Goal: Complete application form: Complete application form

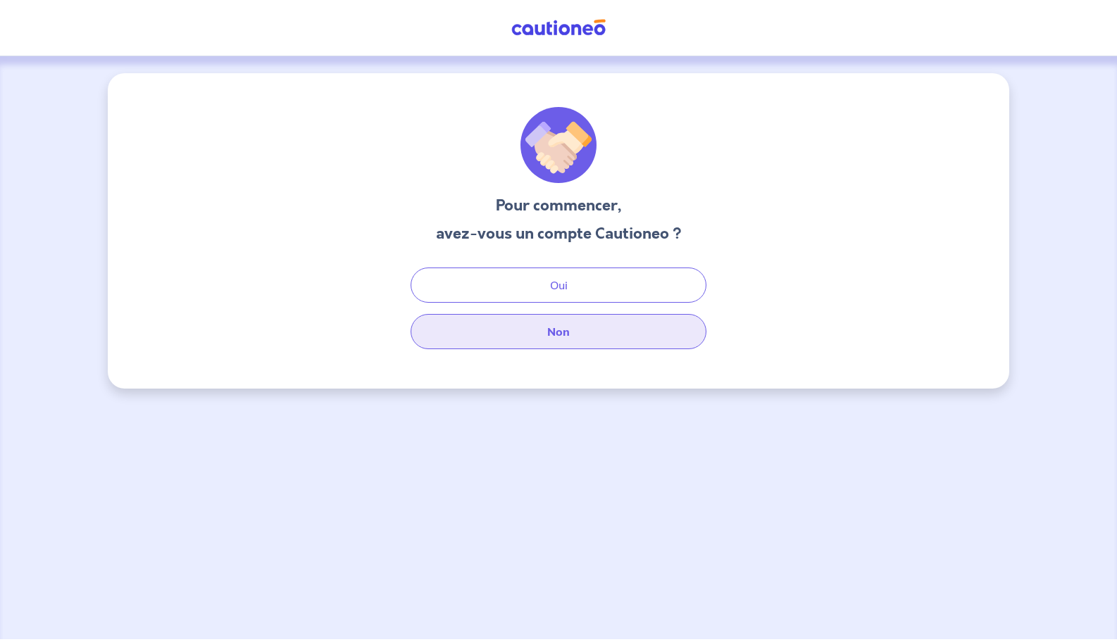
click at [606, 328] on button "Non" at bounding box center [559, 331] width 296 height 35
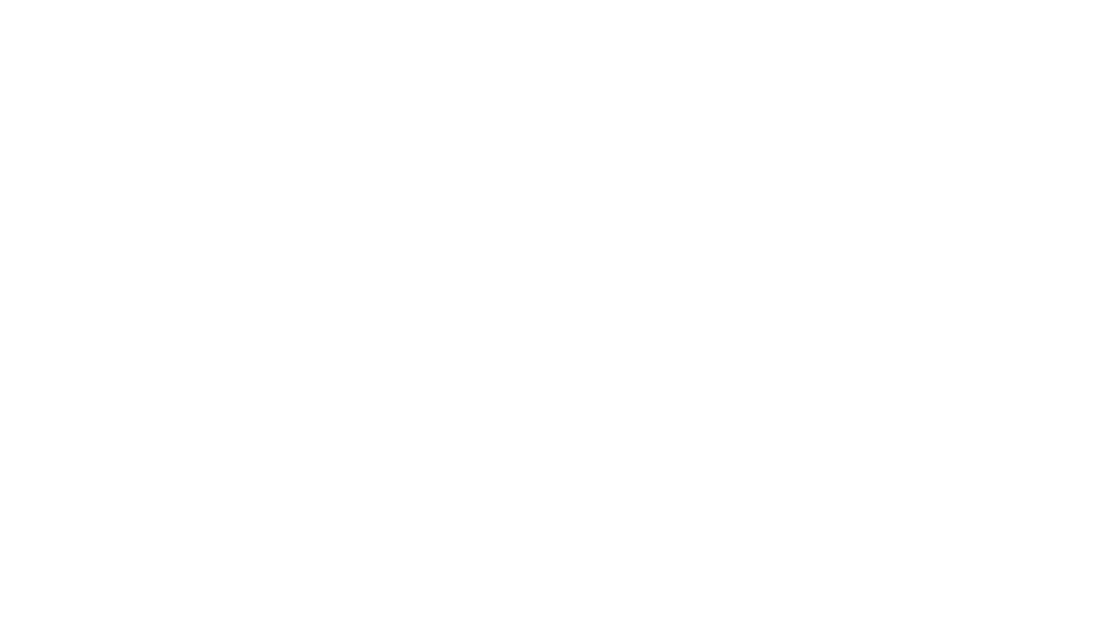
select select "FR"
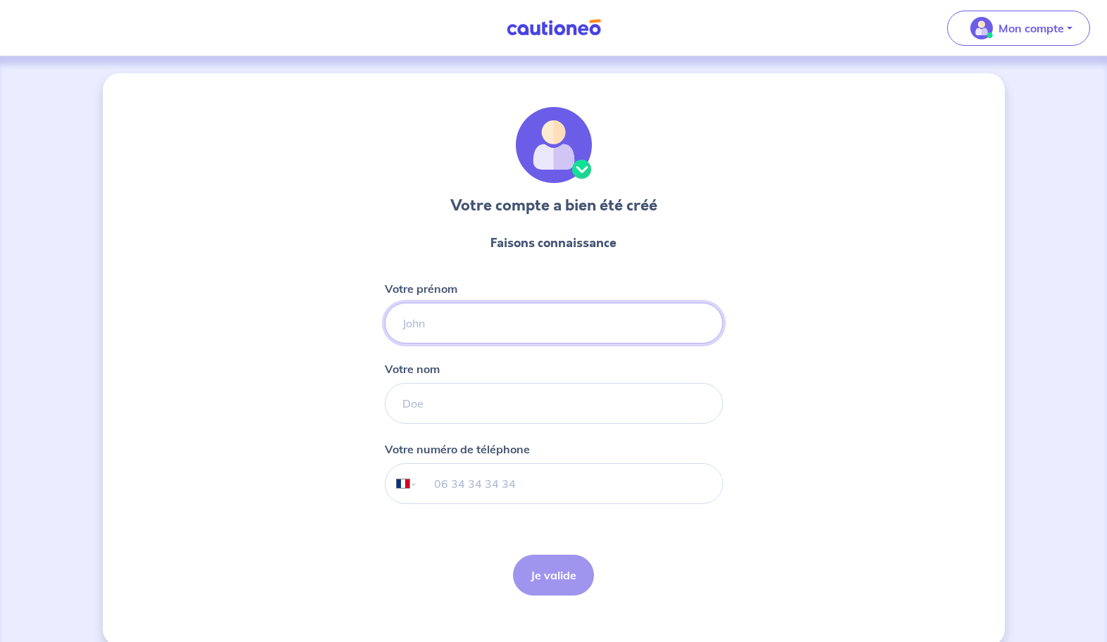
type input "r"
type input "RACHEL"
type input "BERTHOU"
click at [494, 488] on input "tel" at bounding box center [569, 483] width 304 height 39
type input "06 26 44 83 60"
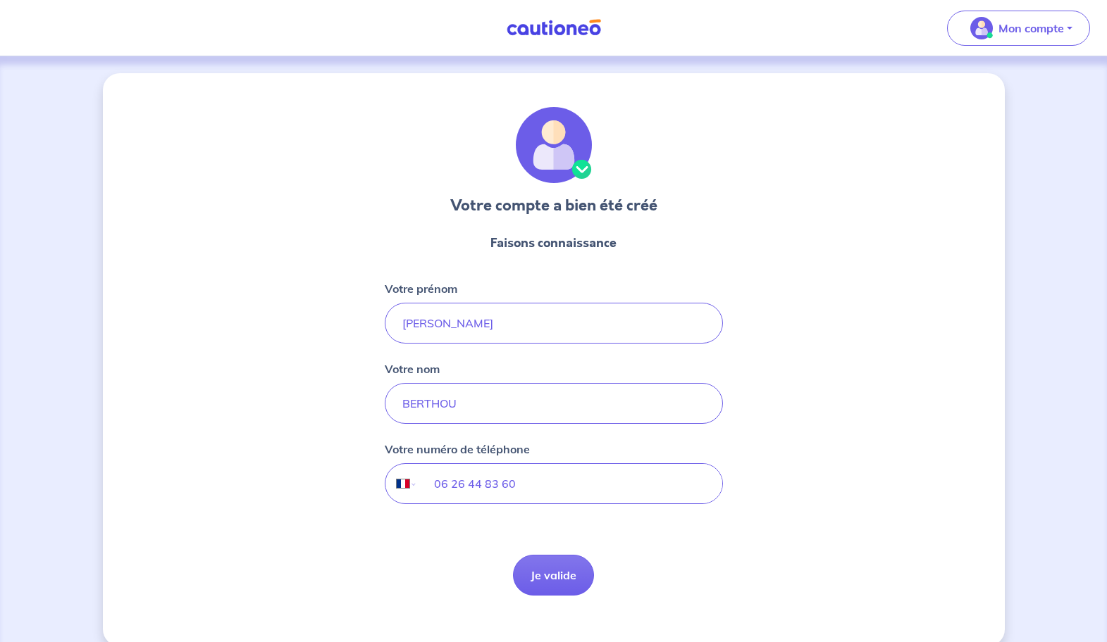
click at [585, 575] on button "Je valide" at bounding box center [553, 575] width 81 height 41
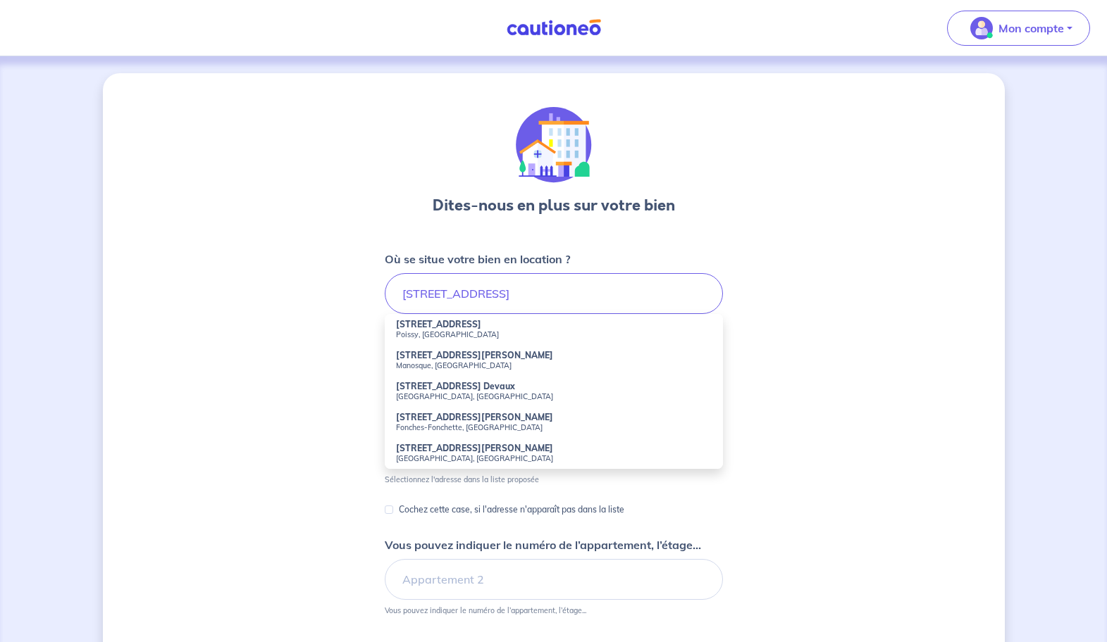
click at [471, 321] on strong "4 B Boulevard Devaux" at bounding box center [438, 324] width 85 height 11
type input "4 B Boulevard Devaux, Poissy, France"
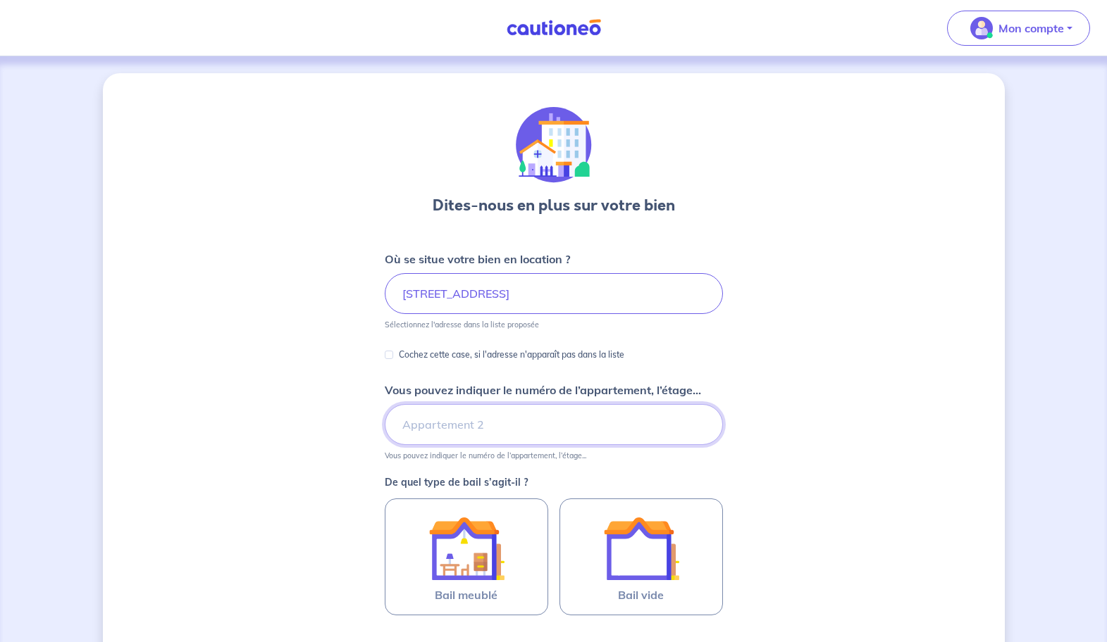
click at [430, 428] on input "Vous pouvez indiquer le numéro de l’appartement, l’étage..." at bounding box center [554, 424] width 338 height 41
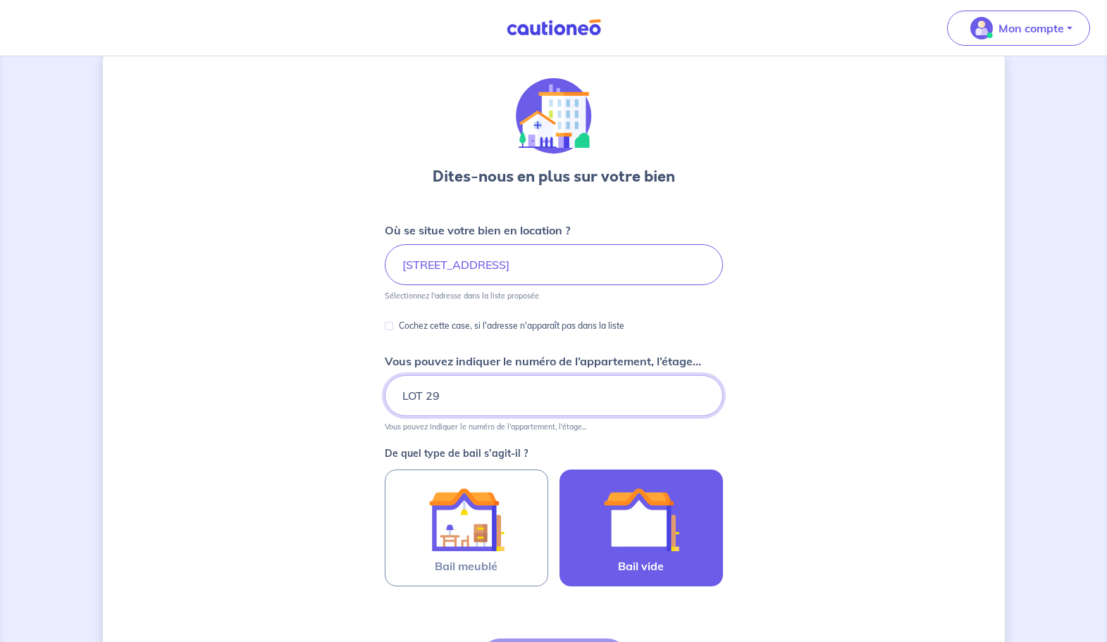
scroll to position [88, 0]
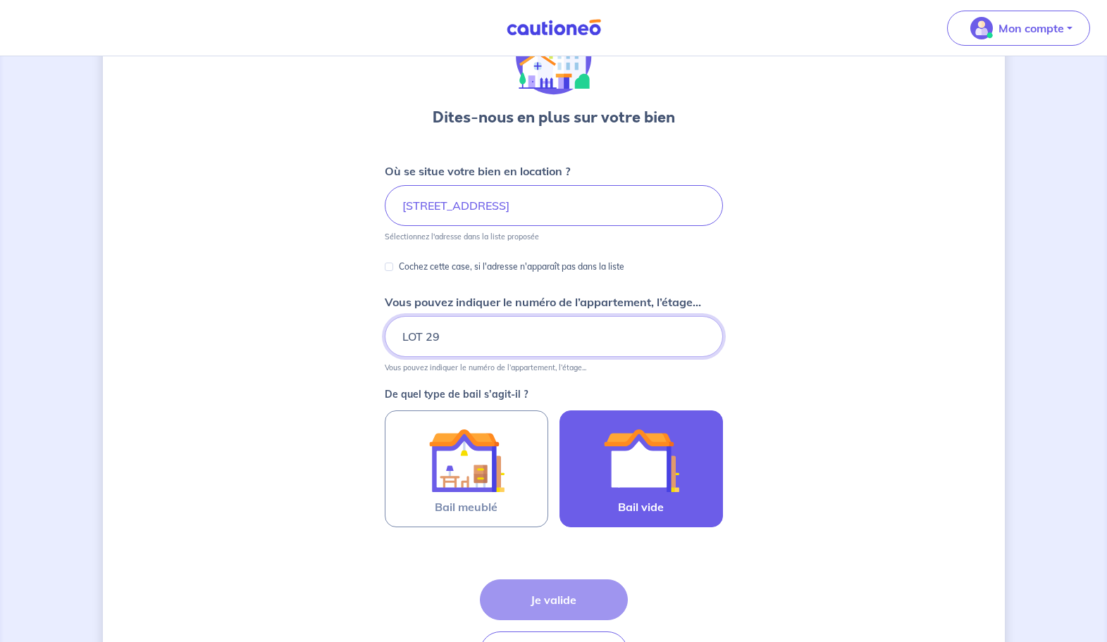
type input "LOT 29"
click at [633, 468] on img at bounding box center [641, 461] width 76 height 76
click at [0, 0] on input "Bail vide" at bounding box center [0, 0] width 0 height 0
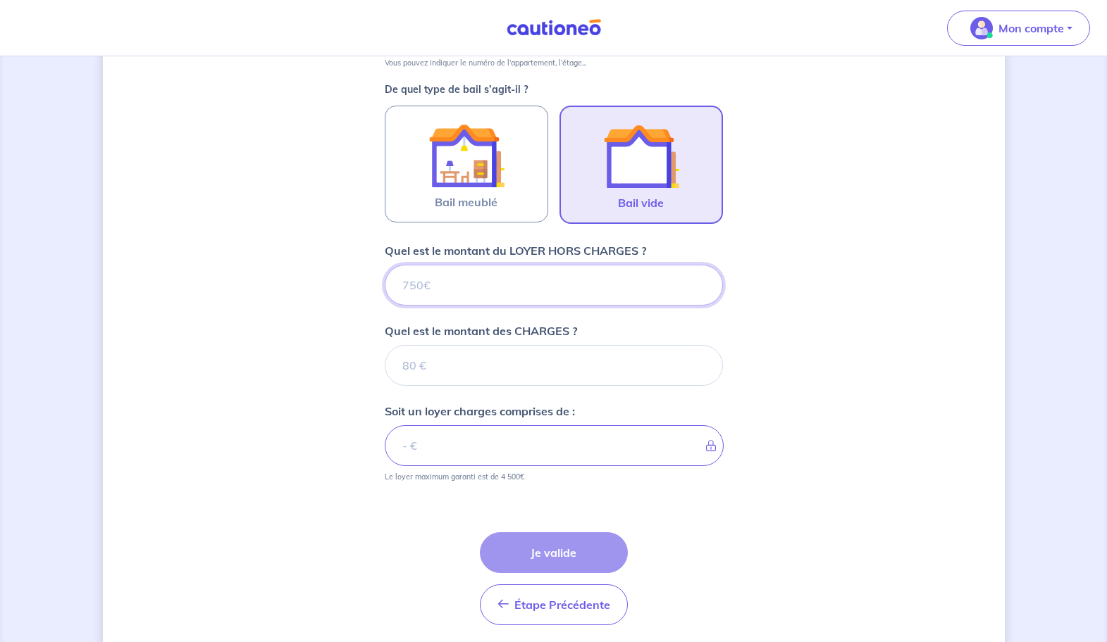
scroll to position [444, 0]
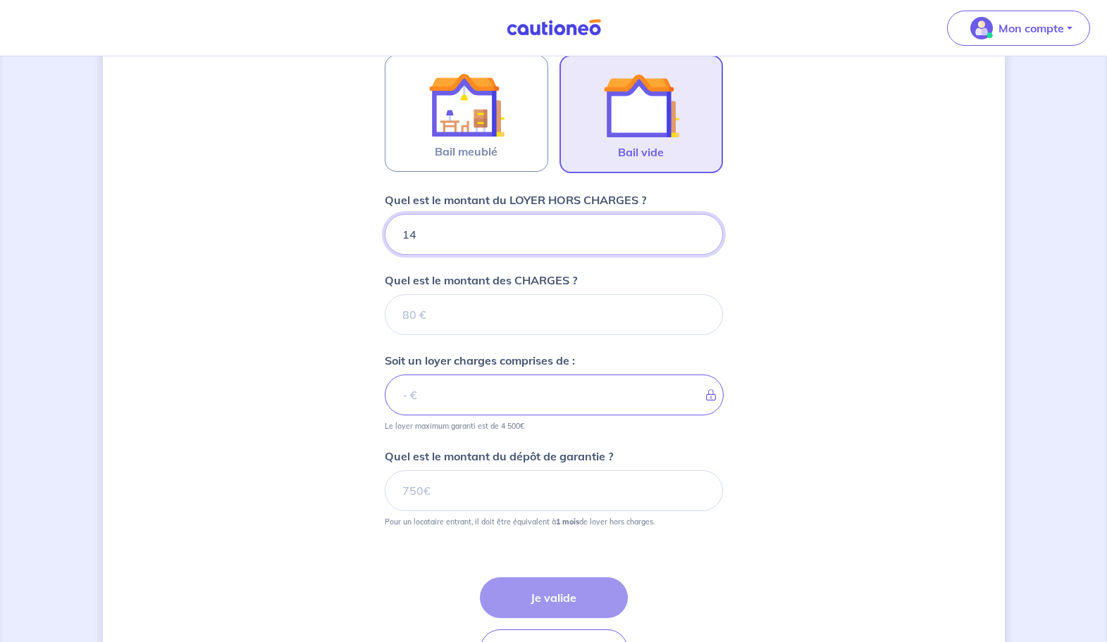
type input "143"
type input "1430"
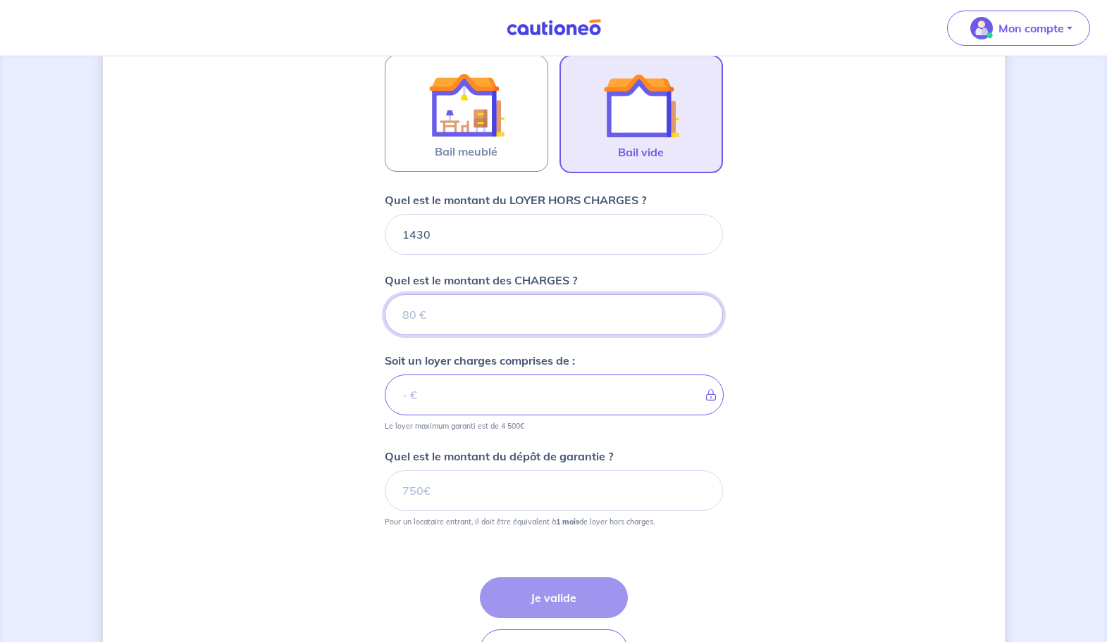
click at [568, 305] on input "Quel est le montant des CHARGES ?" at bounding box center [554, 314] width 338 height 41
type input "120"
type input "1550"
type input "120"
click at [293, 447] on div "Dites-nous en plus sur votre bien Où se situe votre bien en location ? 4 B Boul…" at bounding box center [554, 175] width 902 height 1092
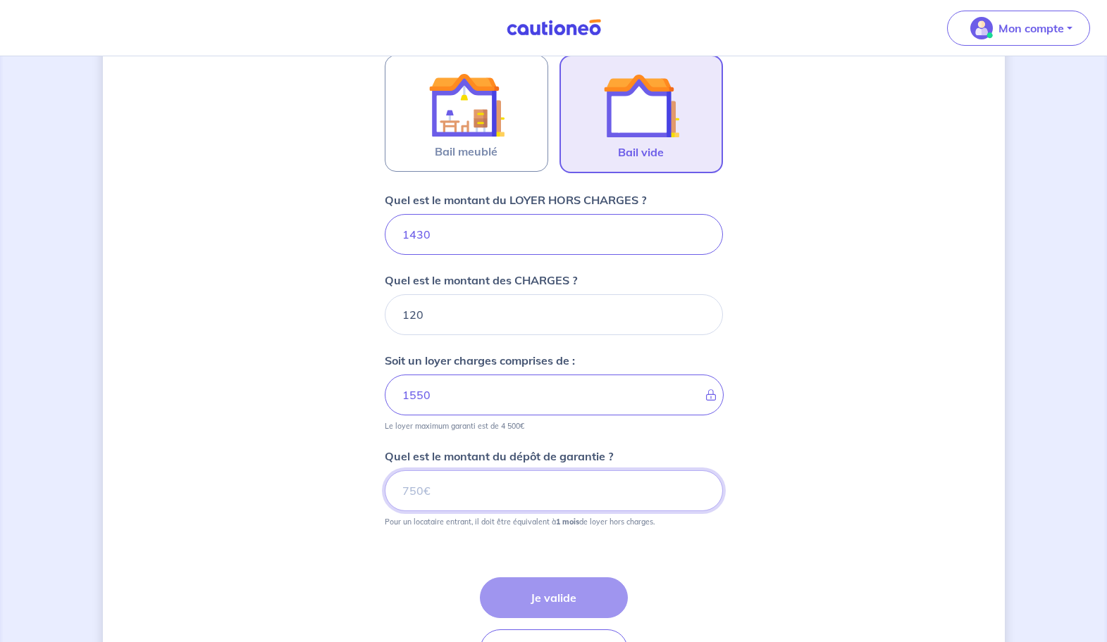
click at [458, 493] on input "Quel est le montant du dépôt de garantie ?" at bounding box center [554, 491] width 338 height 41
type input "1430"
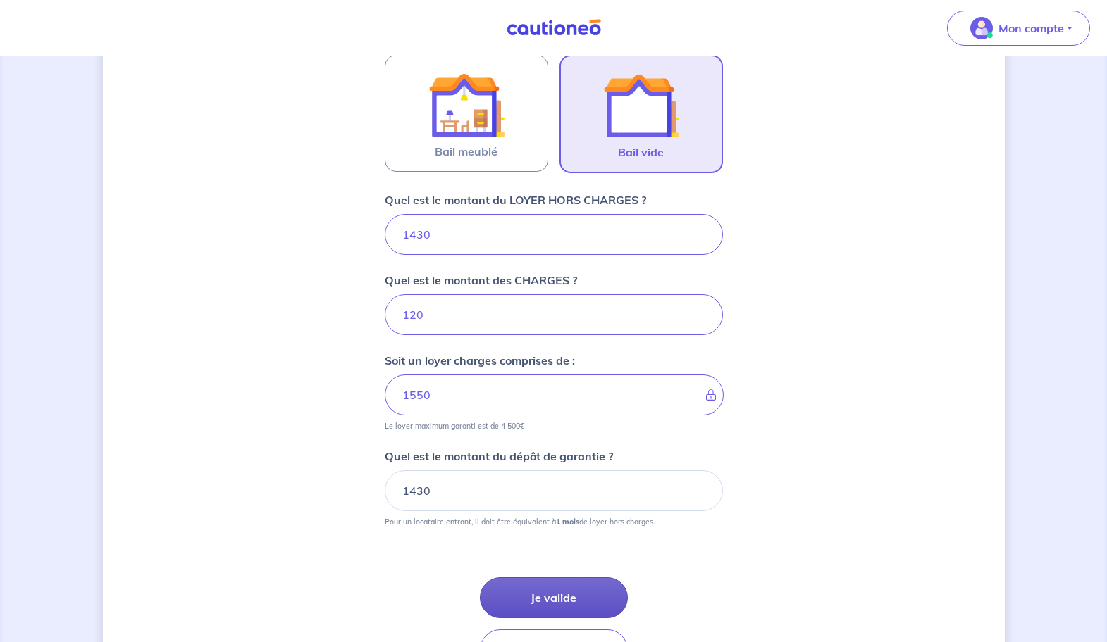
click at [551, 606] on button "Je valide" at bounding box center [554, 598] width 148 height 41
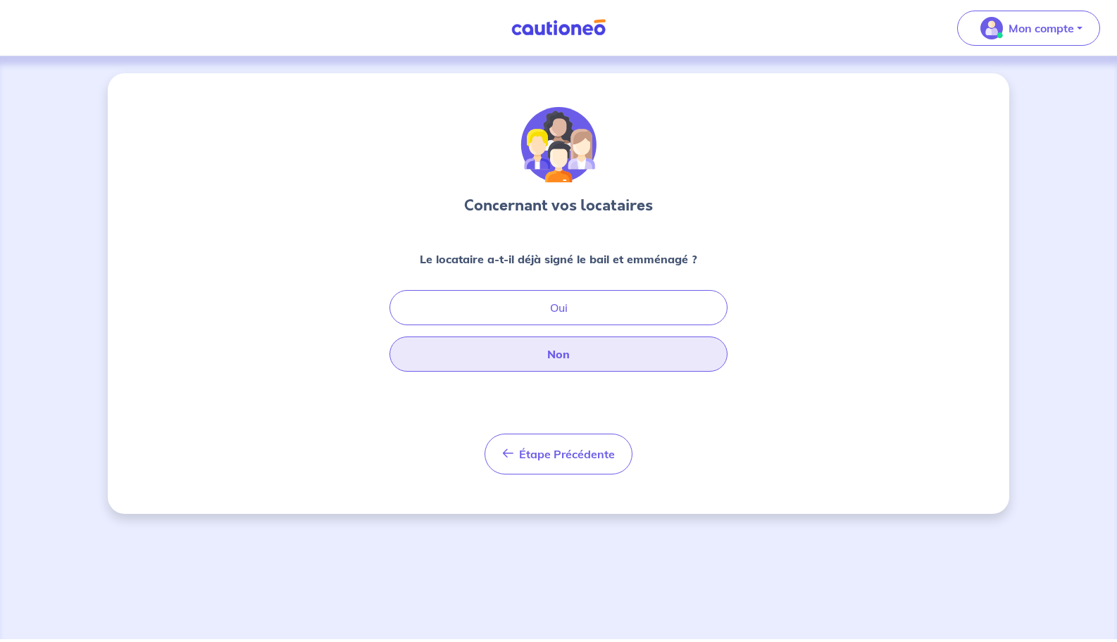
click at [640, 354] on button "Non" at bounding box center [559, 354] width 338 height 35
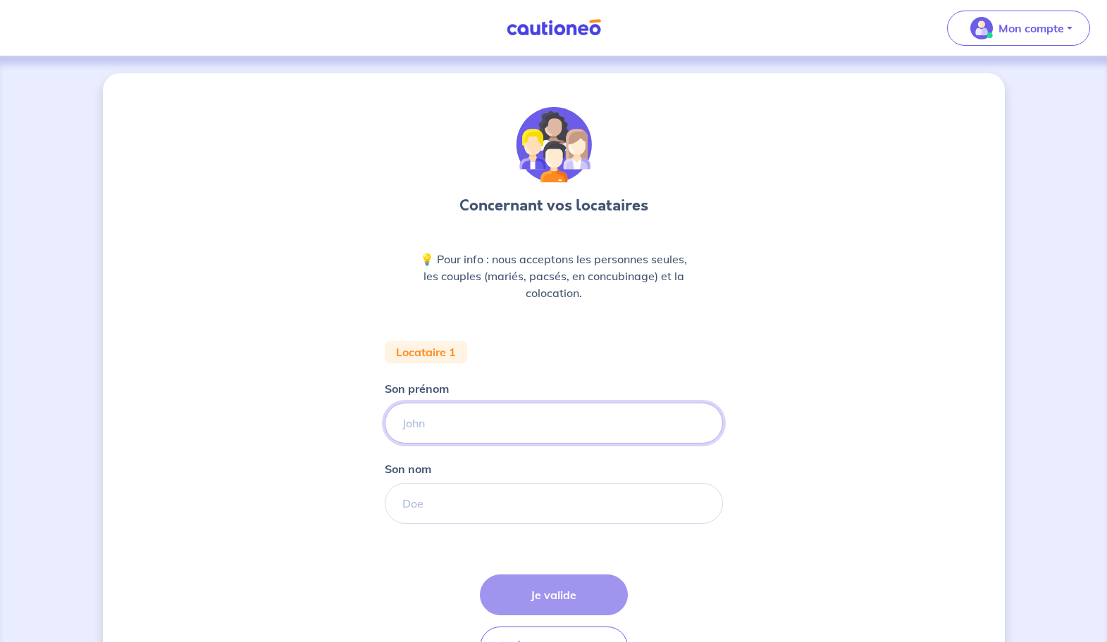
click at [542, 428] on input "Son prénom" at bounding box center [554, 423] width 338 height 41
paste input "Madame FATIMA EZZAHRA EL YOUSFI LEMRHARI"
drag, startPoint x: 447, startPoint y: 422, endPoint x: 361, endPoint y: 425, distance: 86.0
click at [361, 425] on div "Concernant vos locataires 💡 Pour info : nous acceptons les personnes seules, le…" at bounding box center [554, 395] width 902 height 645
drag, startPoint x: 448, startPoint y: 423, endPoint x: 609, endPoint y: 433, distance: 160.9
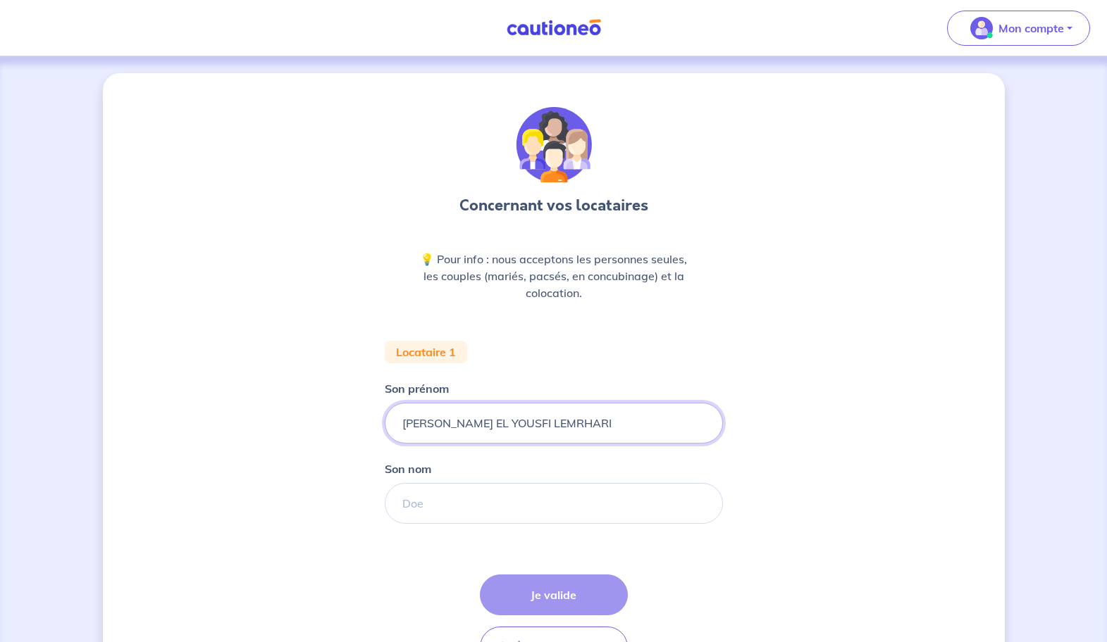
click at [609, 433] on input "FATIMA EZZAHRA EL YOUSFI LEMRHARI" at bounding box center [554, 423] width 338 height 41
type input "FATIMA"
click at [526, 499] on input "Son nom" at bounding box center [554, 503] width 338 height 41
paste input "EZZAHRA EL YOUSFI LEMRHARI"
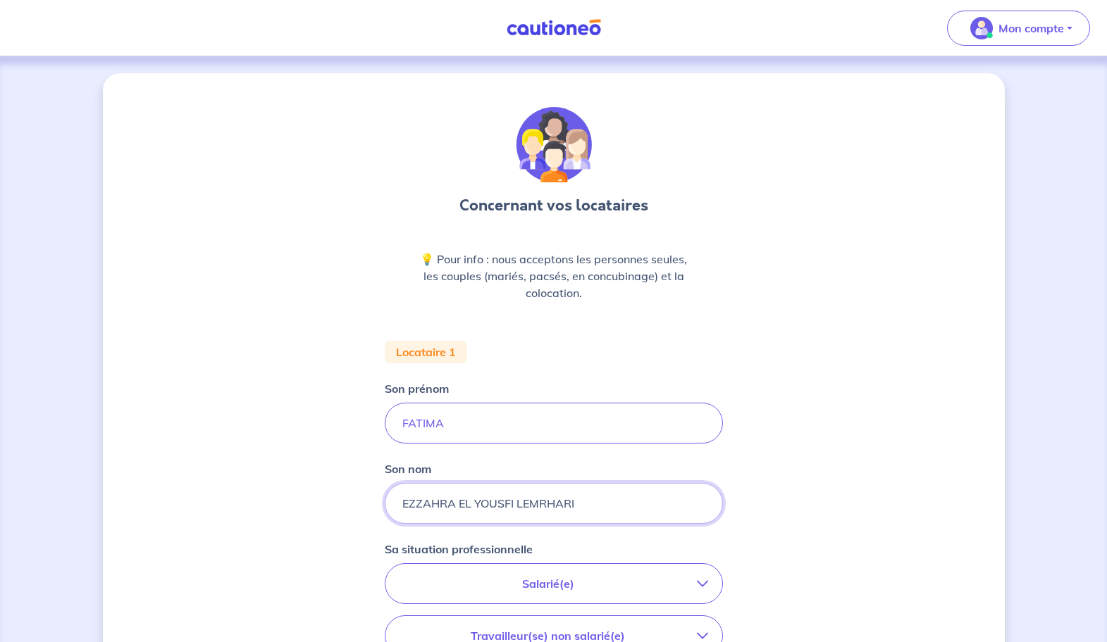
scroll to position [155, 0]
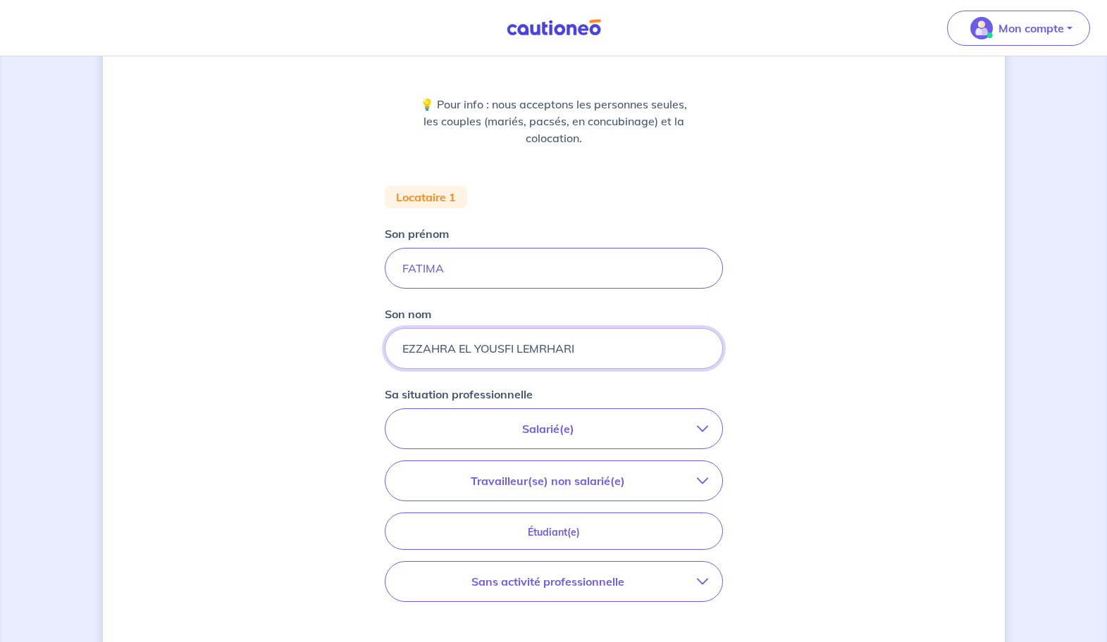
type input "EZZAHRA EL YOUSFI LEMRHARI"
click at [590, 428] on p "Salarié(e)" at bounding box center [547, 429] width 297 height 17
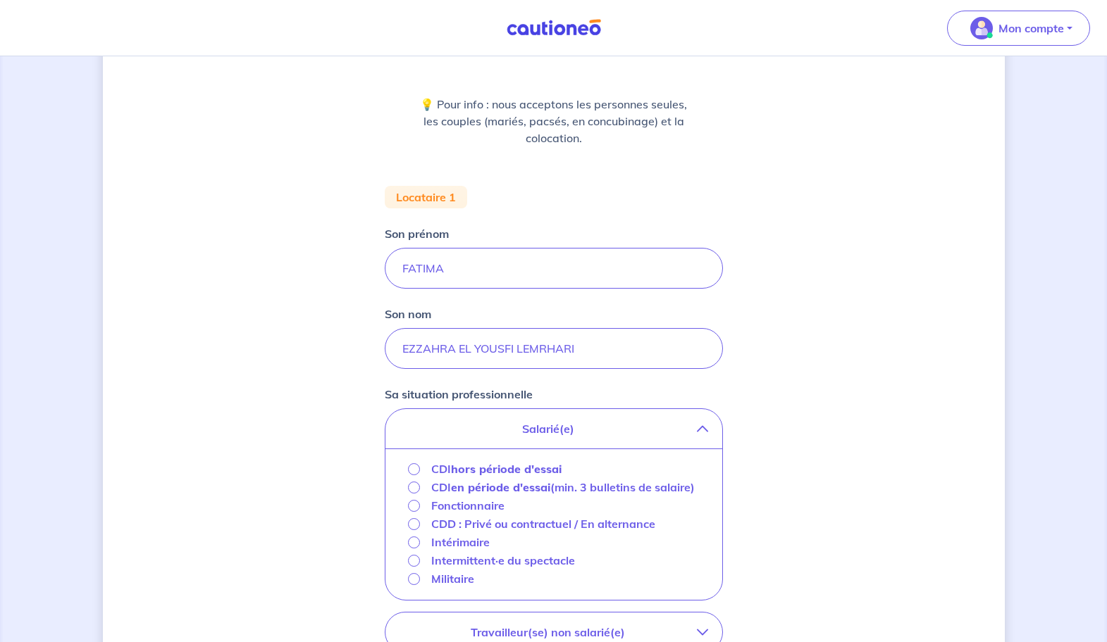
click at [411, 469] on input "CDI hors période d'essai" at bounding box center [414, 469] width 12 height 12
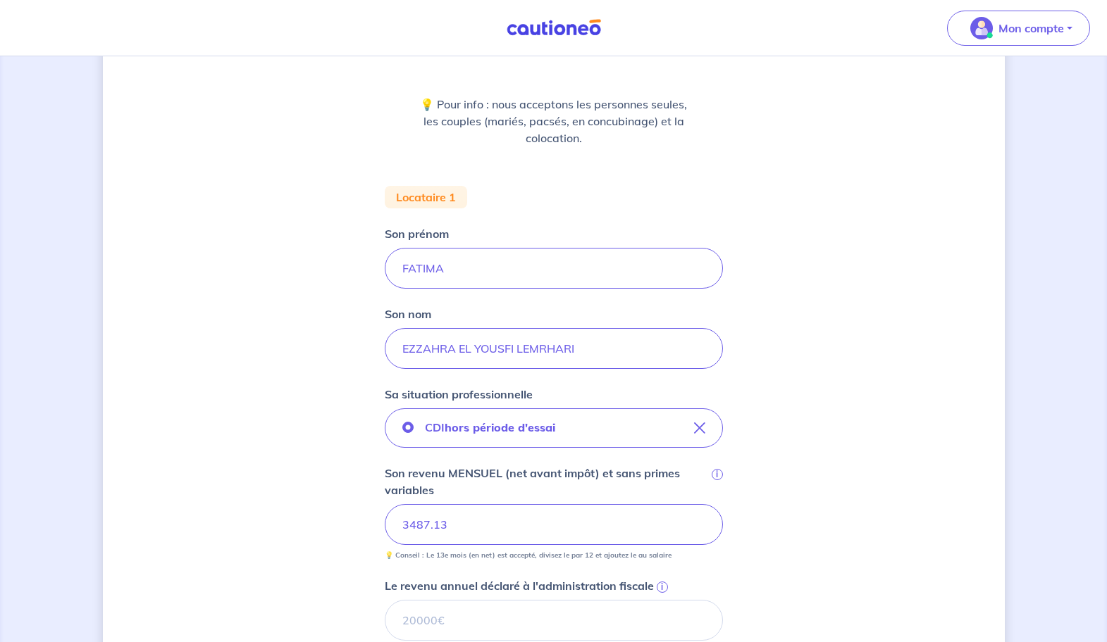
scroll to position [325, 0]
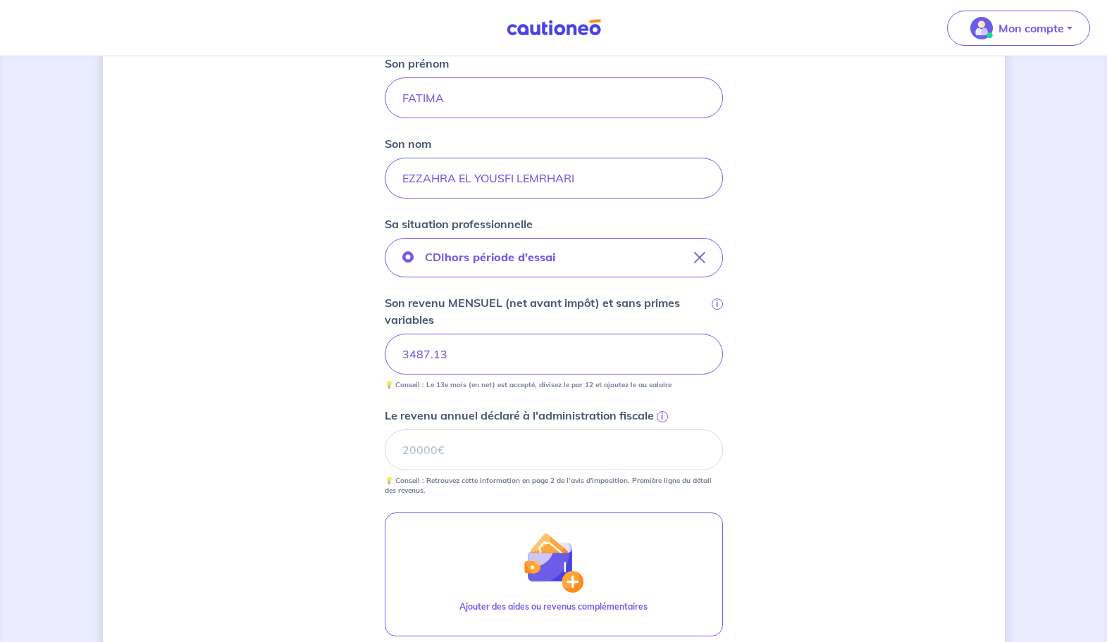
click at [657, 416] on span "i" at bounding box center [662, 416] width 11 height 11
click at [656, 430] on input "Le revenu annuel déclaré à l'administration fiscale i" at bounding box center [554, 450] width 338 height 41
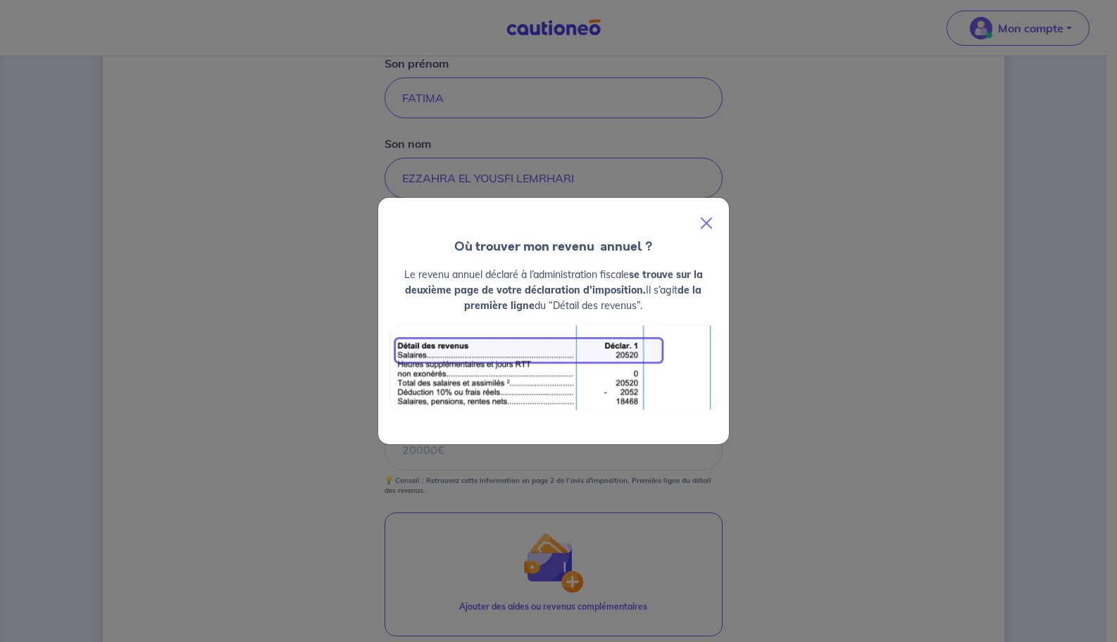
click at [704, 217] on button "Close" at bounding box center [707, 223] width 34 height 39
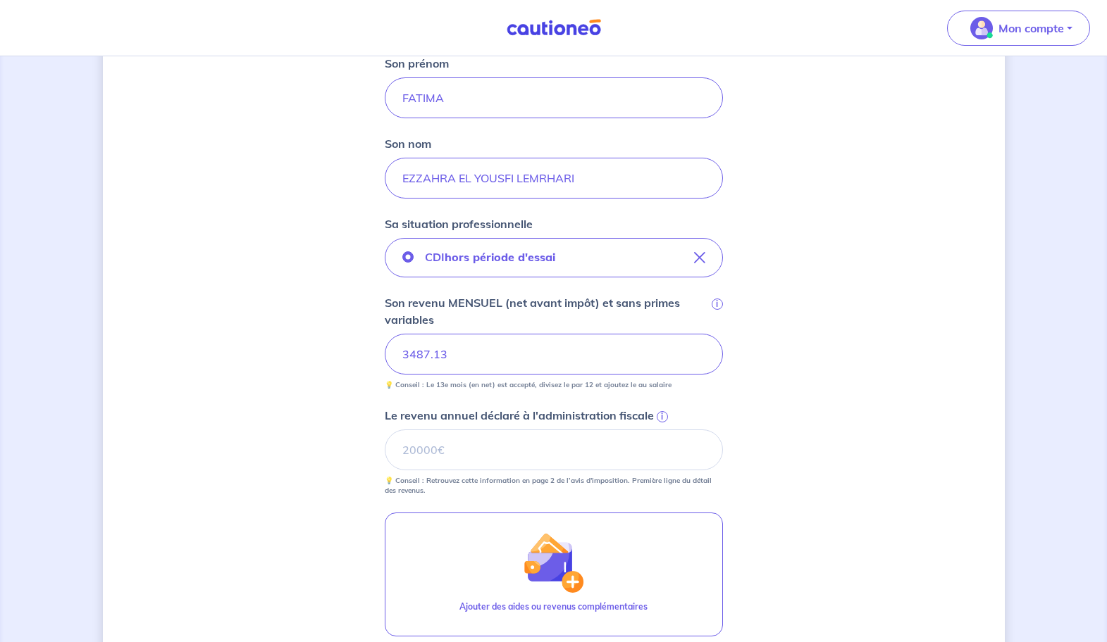
click at [661, 417] on span "i" at bounding box center [662, 416] width 11 height 11
click at [661, 430] on input "Le revenu annuel déclaré à l'administration fiscale i" at bounding box center [554, 450] width 338 height 41
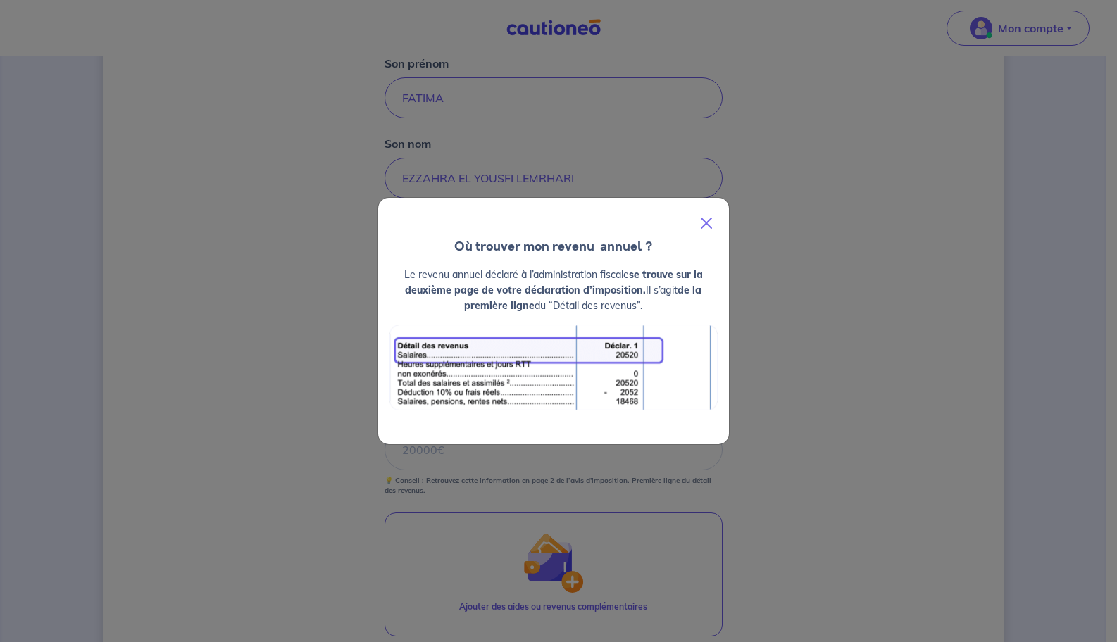
click at [707, 220] on button "Close" at bounding box center [707, 223] width 34 height 39
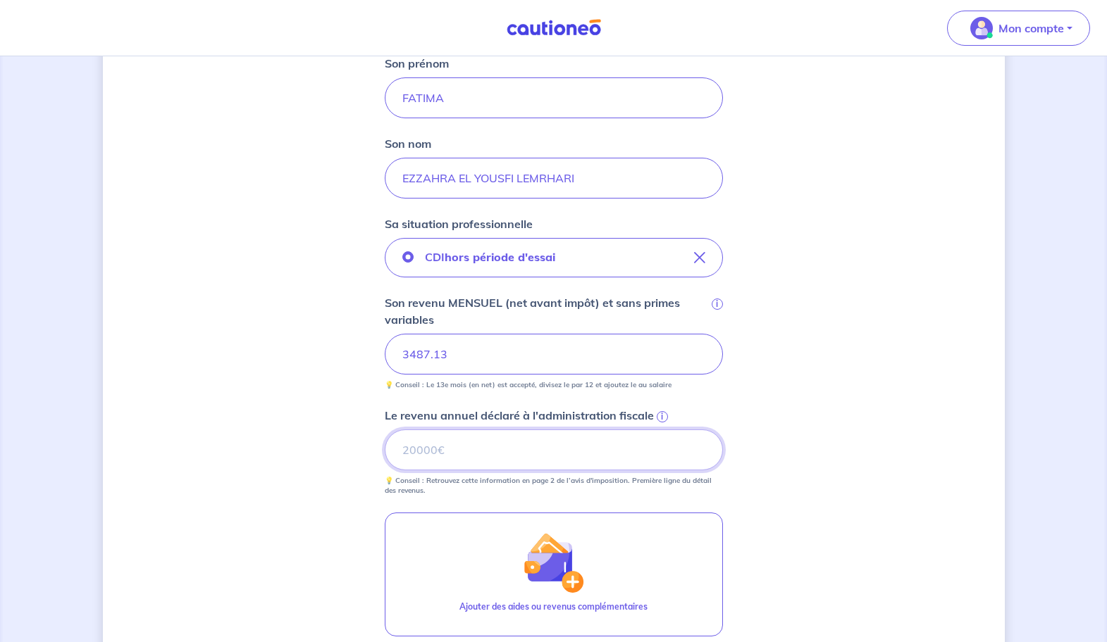
click at [532, 443] on input "Le revenu annuel déclaré à l'administration fiscale i" at bounding box center [554, 450] width 338 height 41
paste input "36972"
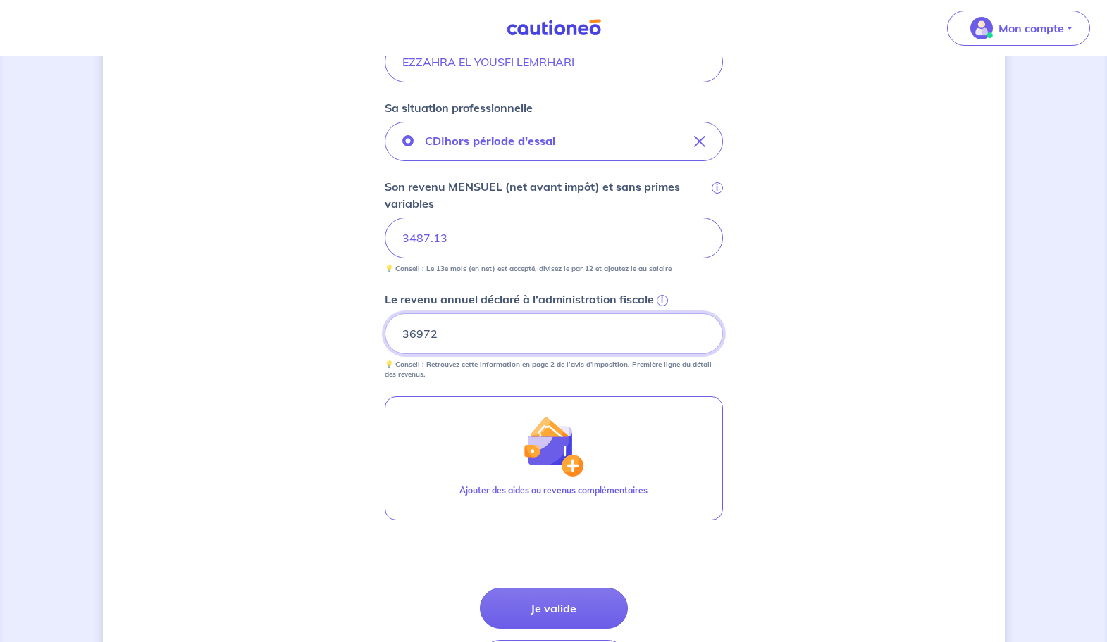
scroll to position [465, 0]
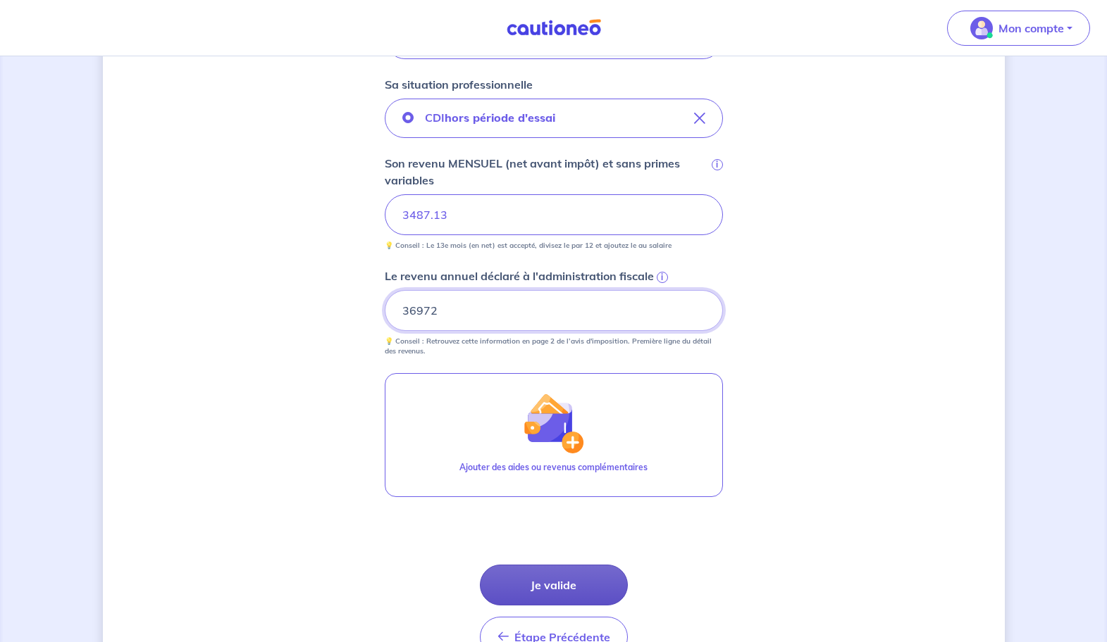
type input "36972"
click at [575, 587] on button "Je valide" at bounding box center [554, 585] width 148 height 41
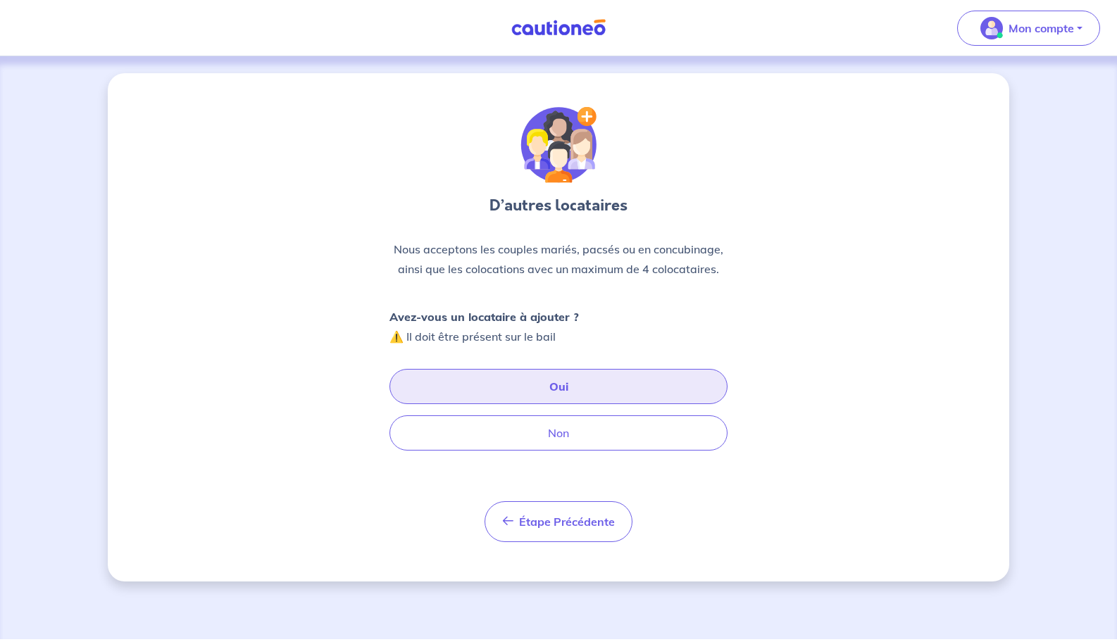
click at [562, 387] on button "Oui" at bounding box center [559, 386] width 338 height 35
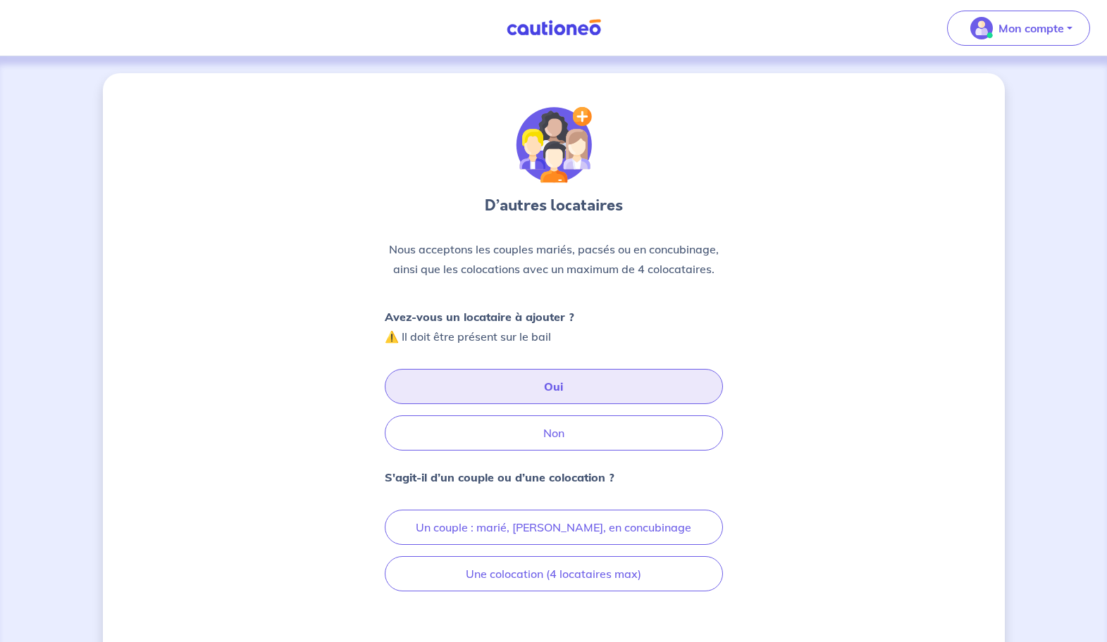
click at [562, 387] on button "Oui" at bounding box center [554, 386] width 338 height 35
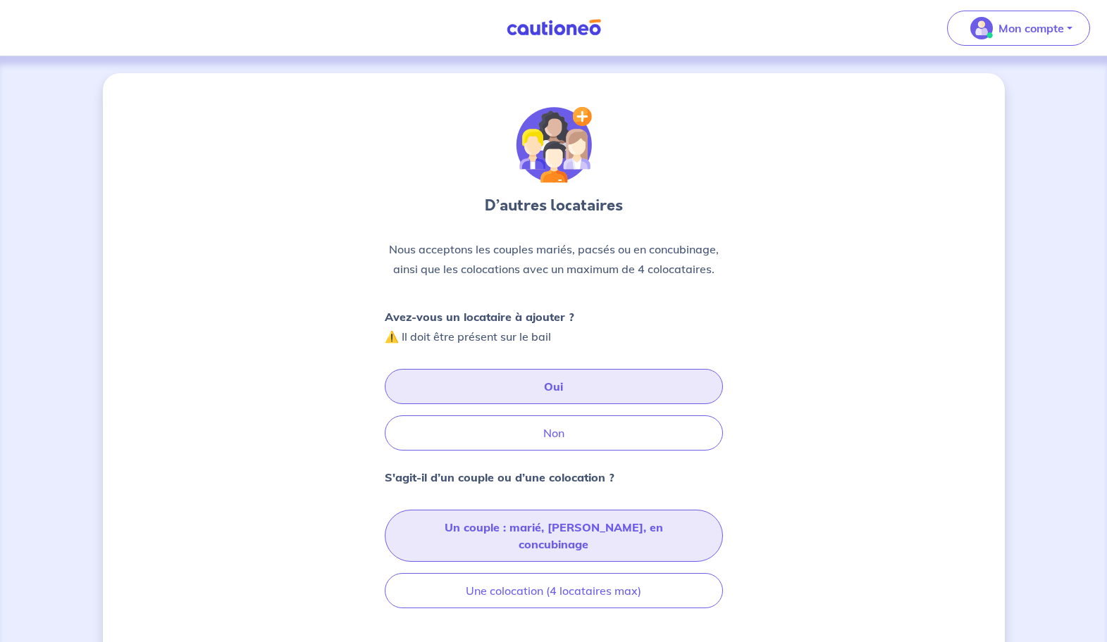
click at [566, 531] on button "Un couple : marié, pacsé, en concubinage" at bounding box center [554, 536] width 338 height 52
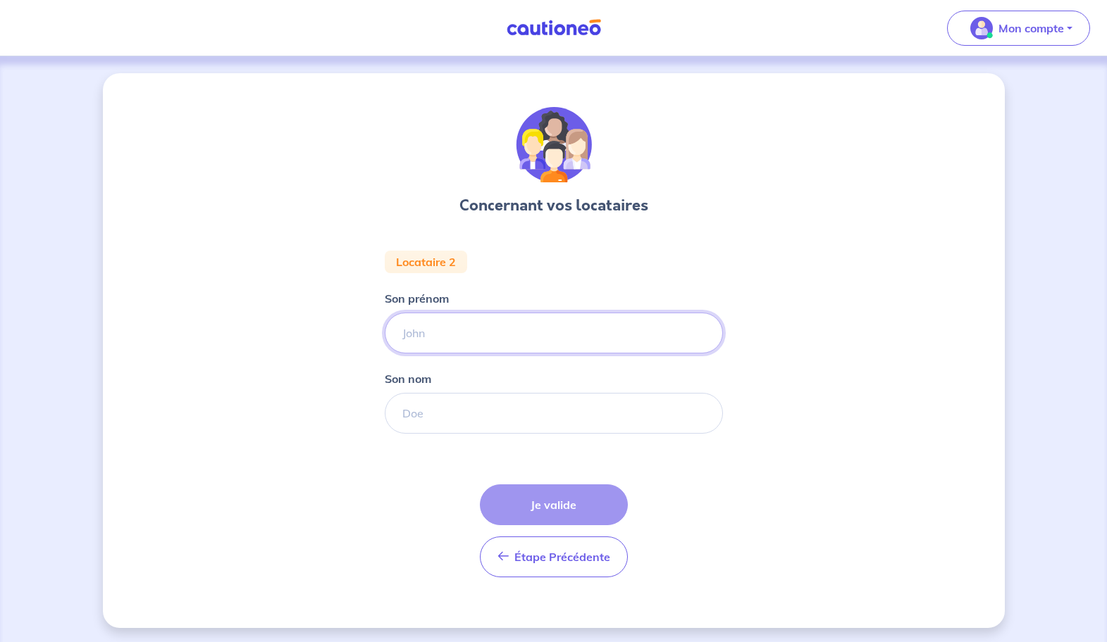
click at [490, 337] on input "Son prénom" at bounding box center [554, 333] width 338 height 41
click at [463, 411] on input "Son nom" at bounding box center [554, 413] width 338 height 41
paste input "AYOUB Youssef"
drag, startPoint x: 492, startPoint y: 411, endPoint x: 445, endPoint y: 412, distance: 46.5
click at [445, 412] on input "AYOUB Youssef" at bounding box center [554, 413] width 338 height 41
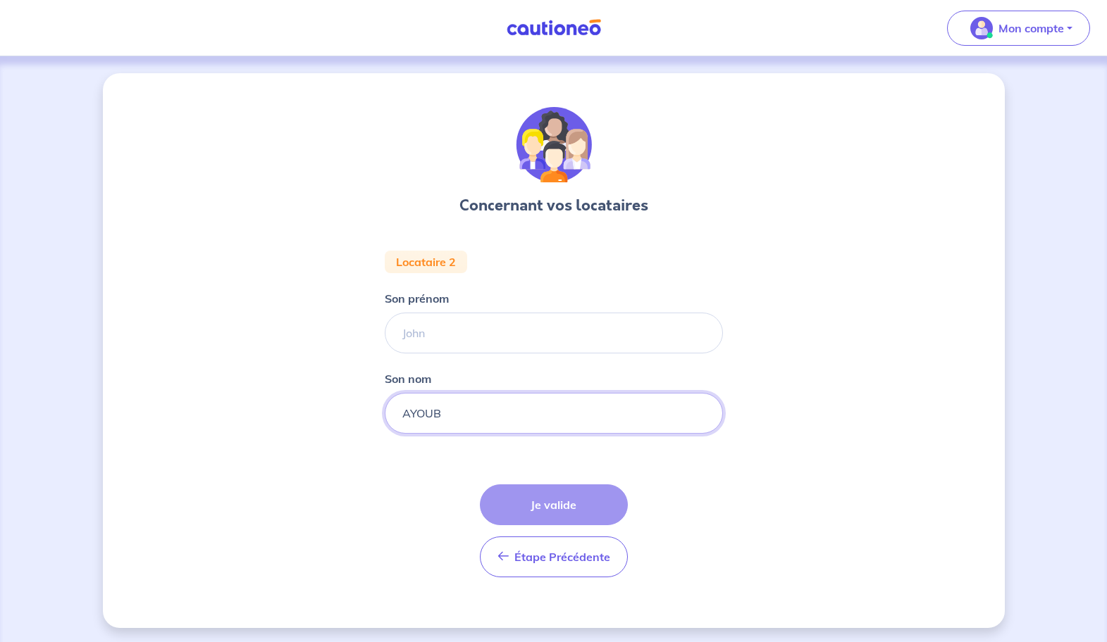
type input "AYOUB"
click at [465, 337] on input "Son prénom" at bounding box center [554, 333] width 338 height 41
paste input "Youssef"
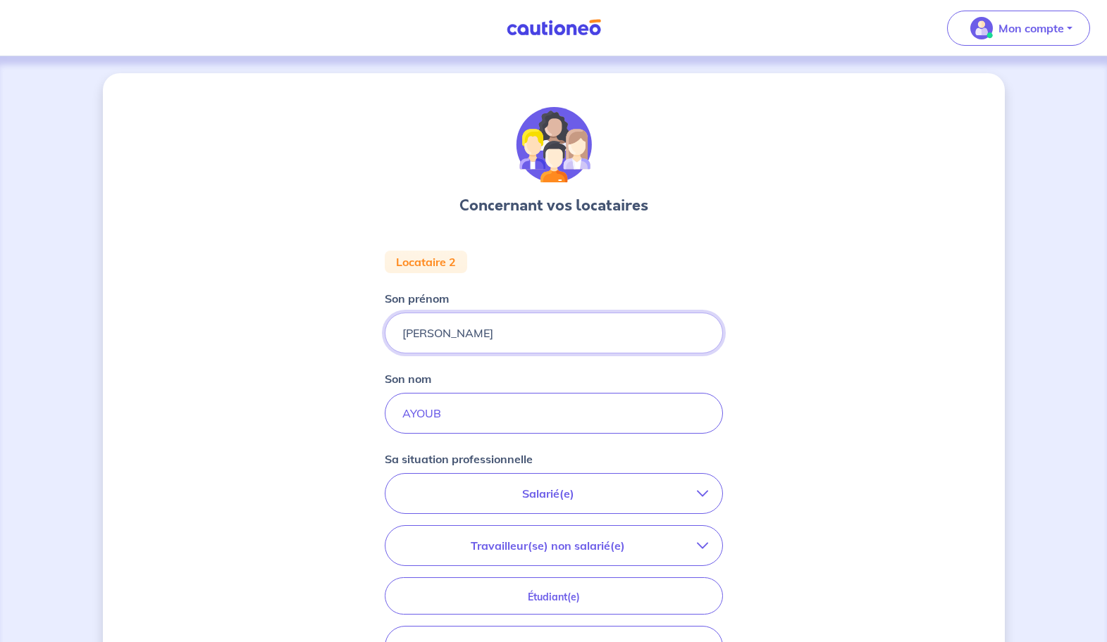
type input "Youssef"
click at [577, 497] on p "Salarié(e)" at bounding box center [547, 493] width 297 height 17
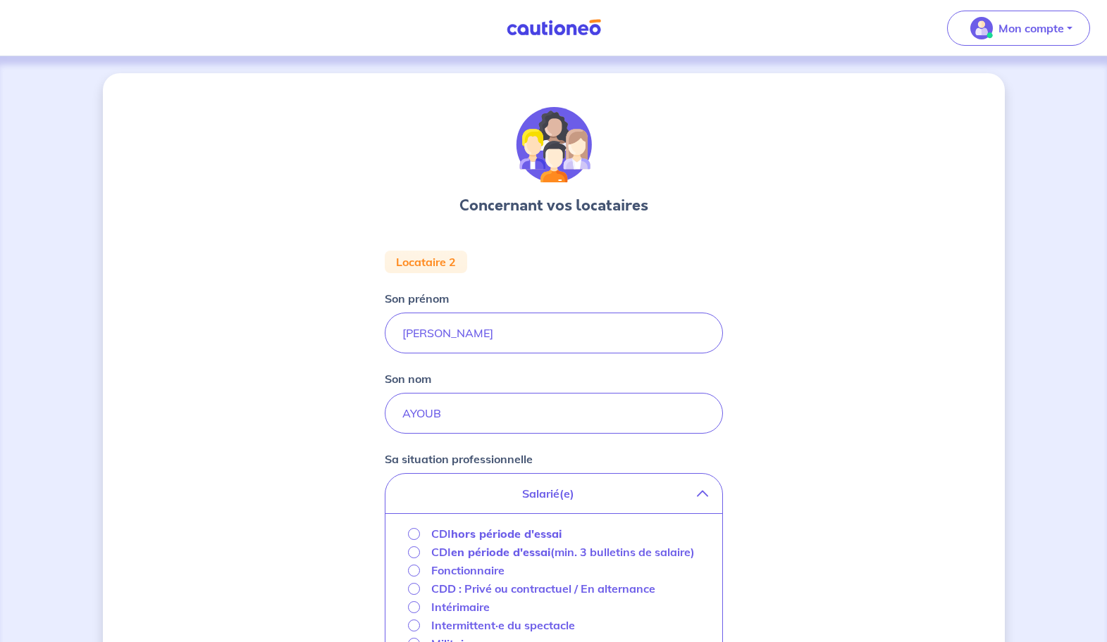
click at [516, 534] on strong "hors période d'essai" at bounding box center [506, 534] width 111 height 14
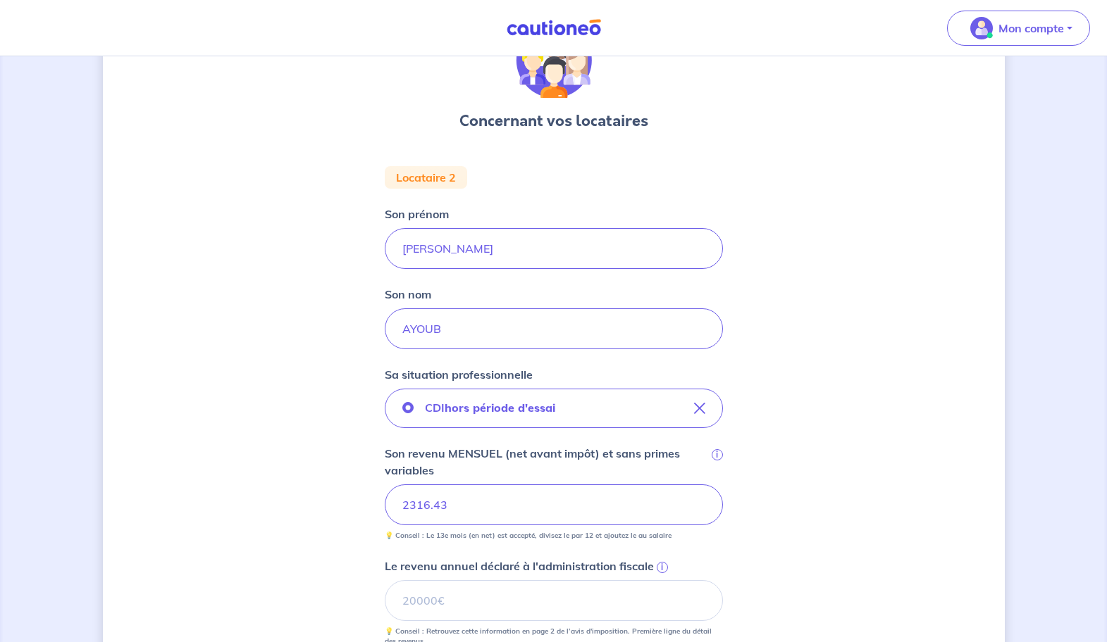
scroll to position [212, 0]
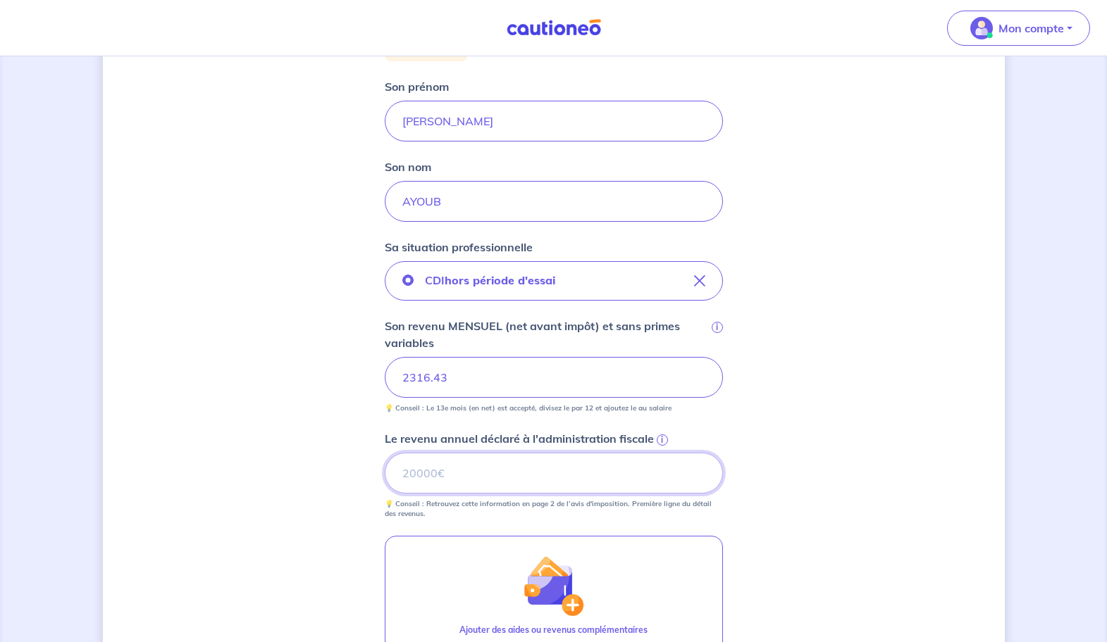
click at [491, 468] on input "Le revenu annuel déclaré à l'administration fiscale i" at bounding box center [554, 473] width 338 height 41
paste input "26260"
type input "26260"
click at [790, 554] on div "Concernant vos locataires Locataire 2 Son prénom Youssef Son nom AYOUB Sa situa…" at bounding box center [554, 366] width 902 height 1010
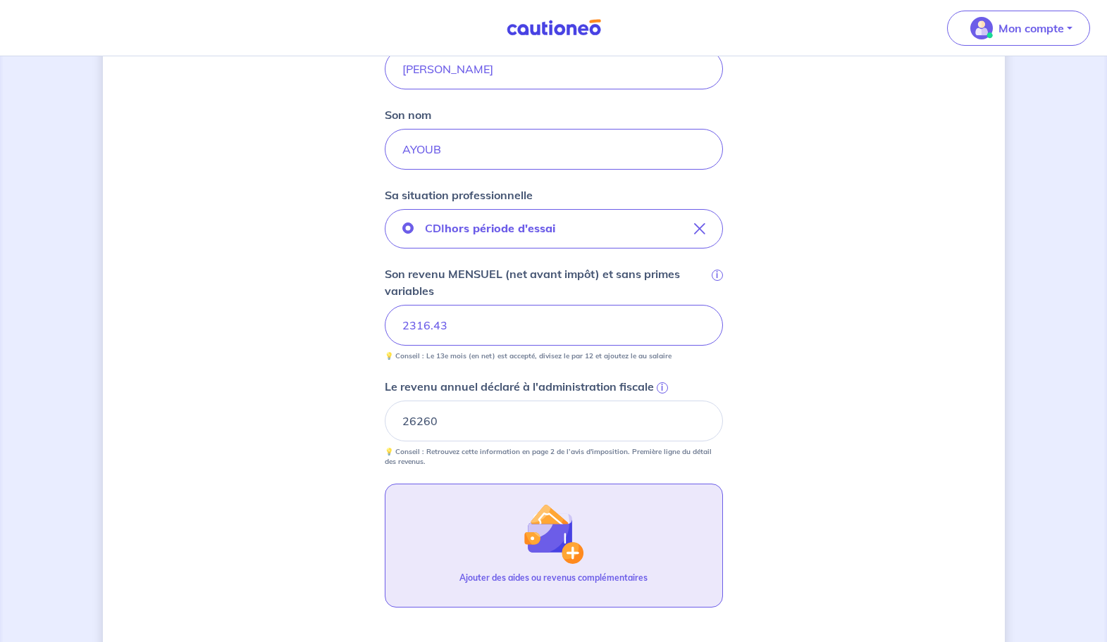
scroll to position [395, 0]
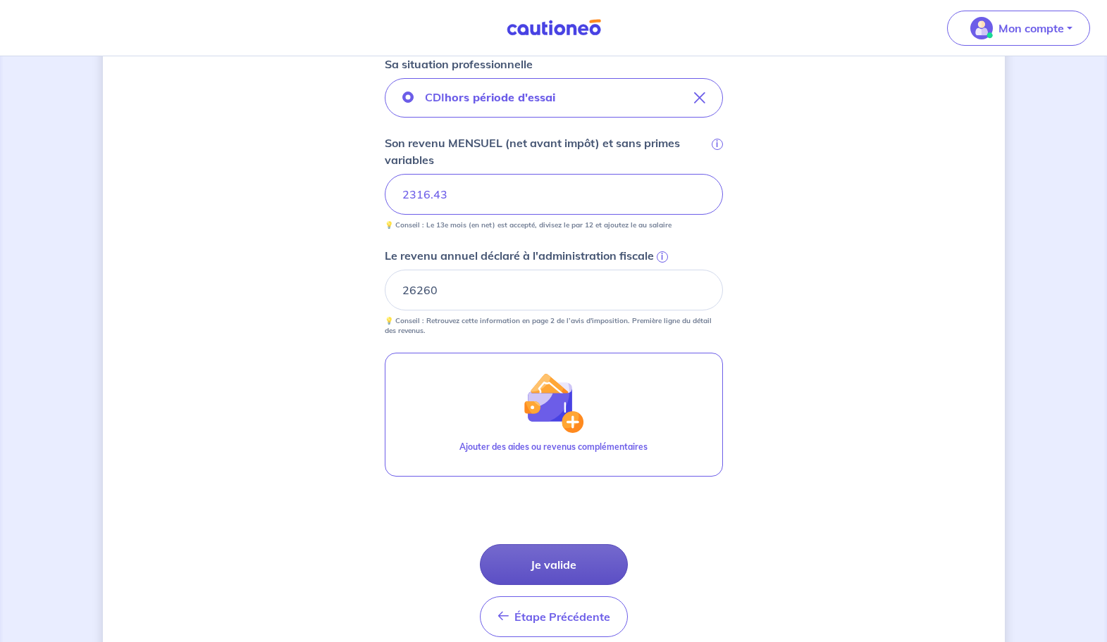
click at [589, 574] on button "Je valide" at bounding box center [554, 565] width 148 height 41
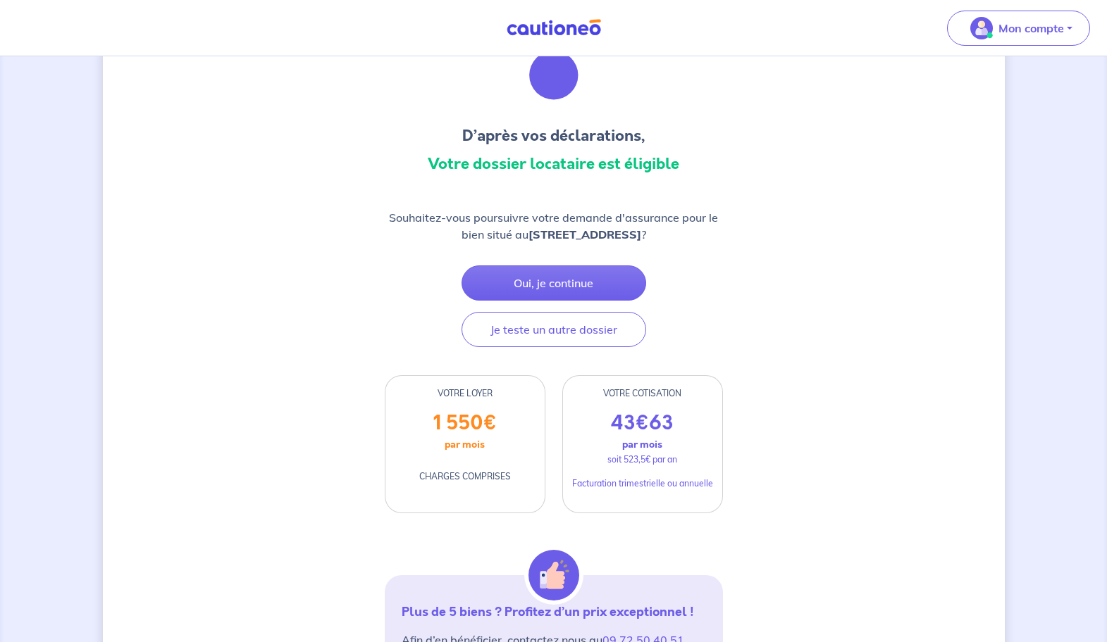
scroll to position [50, 0]
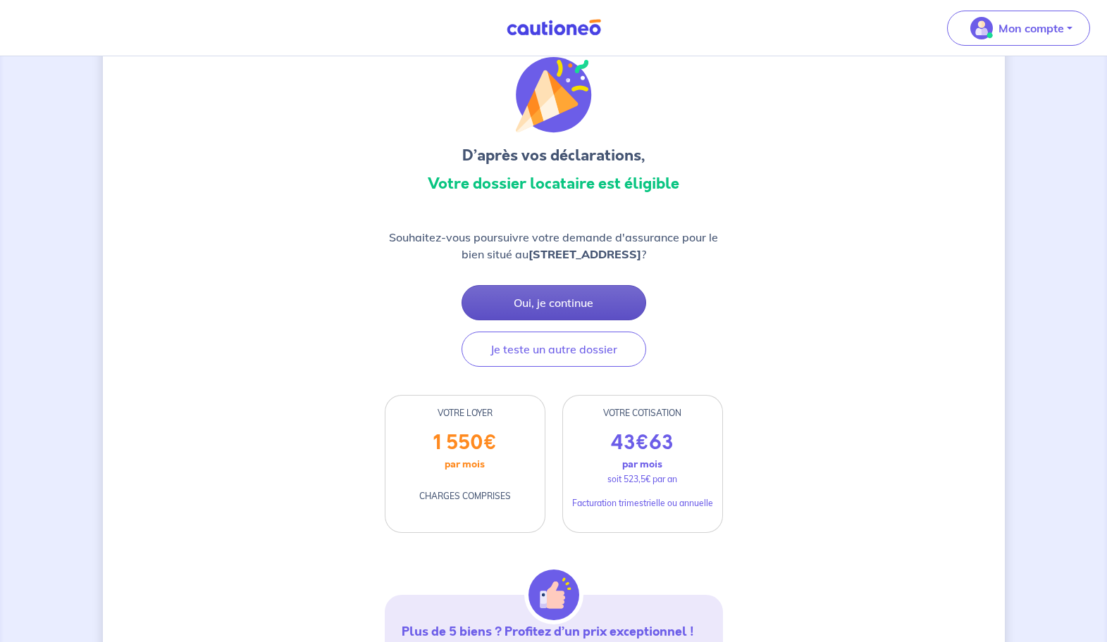
click at [538, 315] on button "Oui, je continue" at bounding box center [553, 302] width 185 height 35
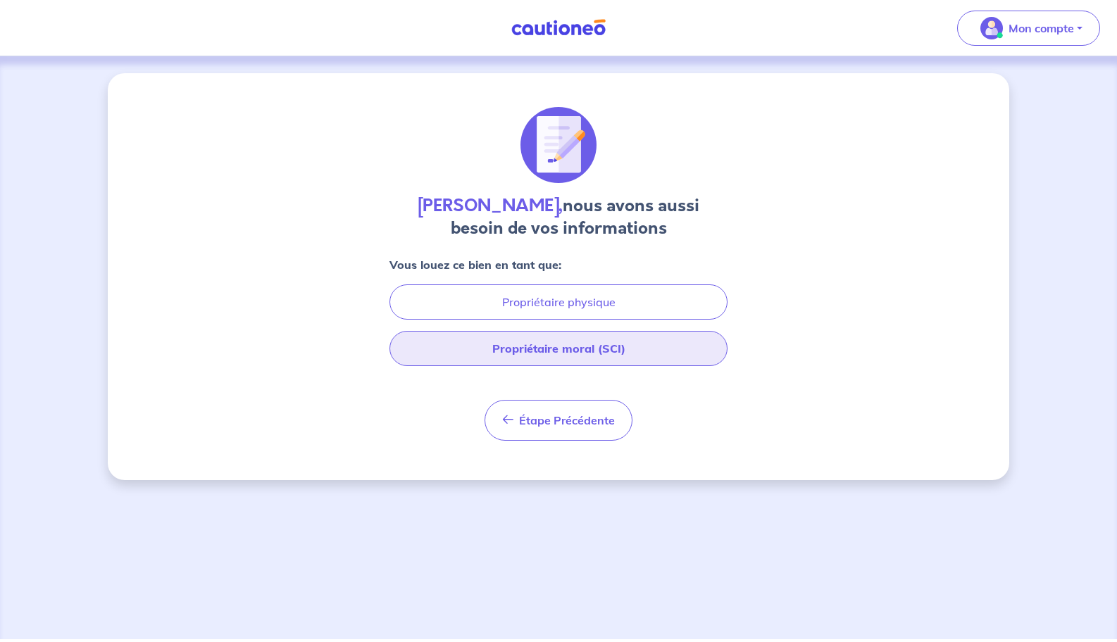
click at [603, 358] on button "Propriétaire moral (SCI)" at bounding box center [559, 348] width 338 height 35
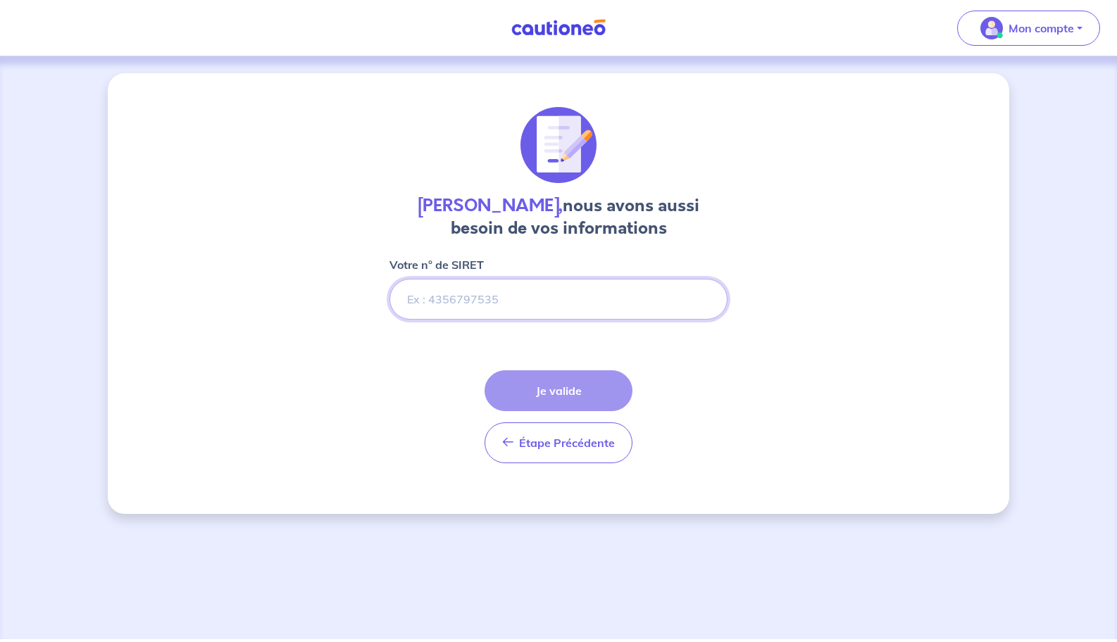
click at [521, 306] on input "Votre n° de SIRET" at bounding box center [559, 299] width 338 height 41
paste input "26260"
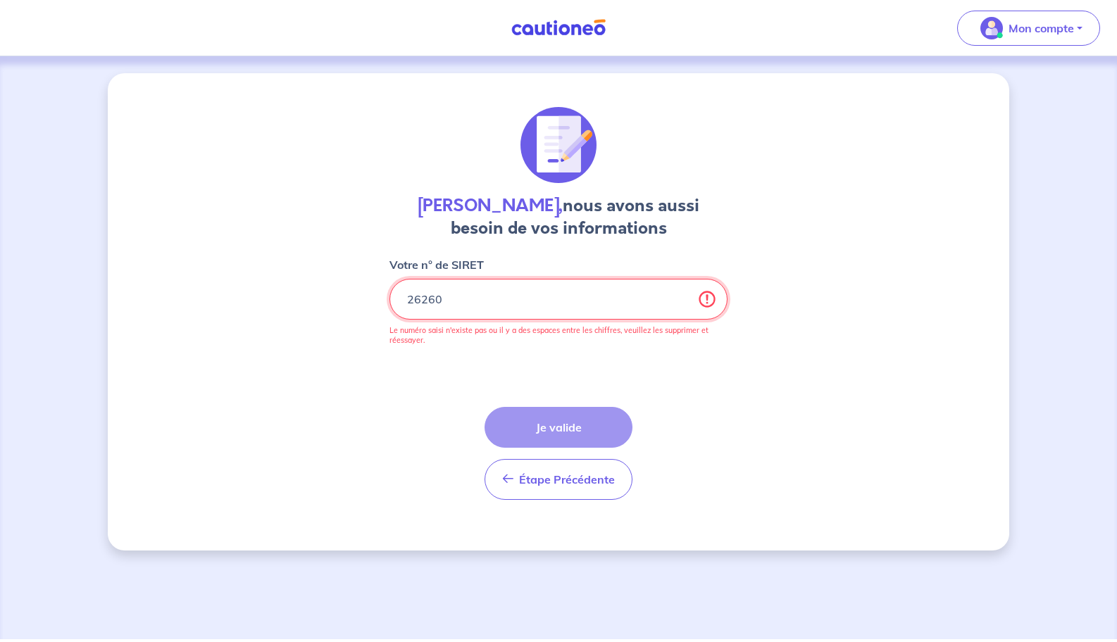
click at [706, 301] on input "Votre n° de SIRET" at bounding box center [559, 299] width 338 height 41
click at [711, 298] on input "Votre n° de SIRET" at bounding box center [559, 299] width 338 height 41
type input "26260"
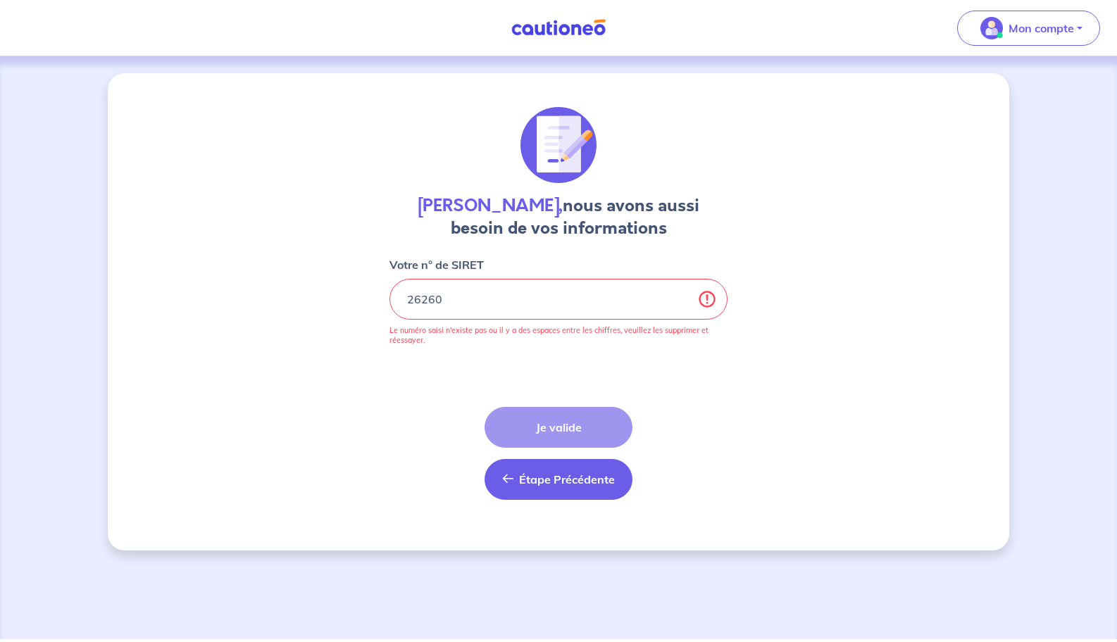
click at [548, 488] on button "Étape Précédente Précédent" at bounding box center [559, 479] width 148 height 41
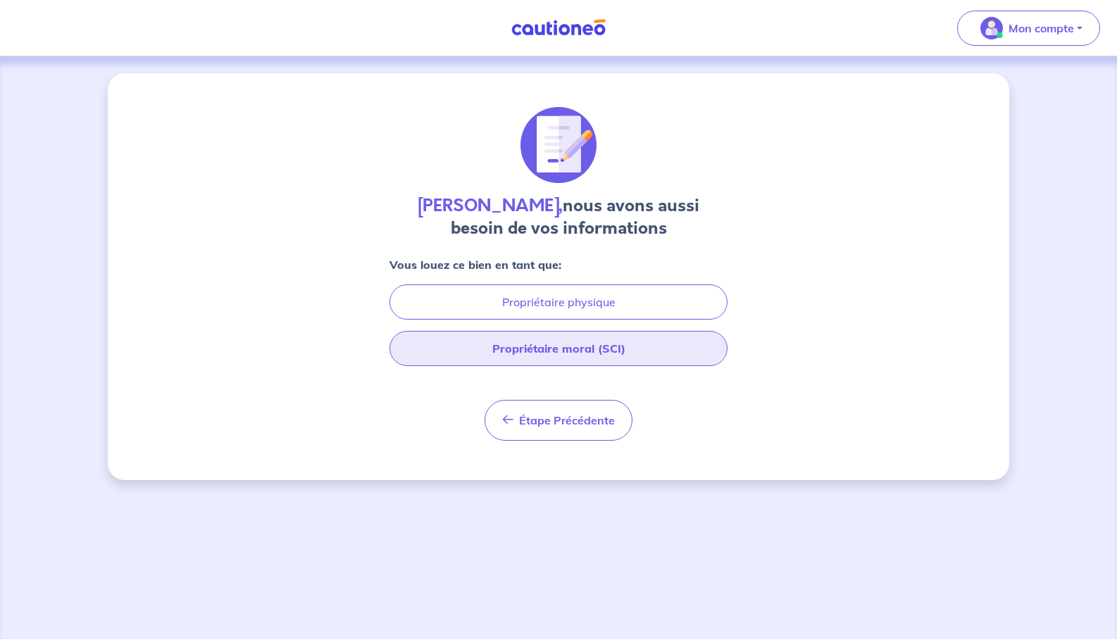
click at [645, 344] on button "Propriétaire moral (SCI)" at bounding box center [559, 348] width 338 height 35
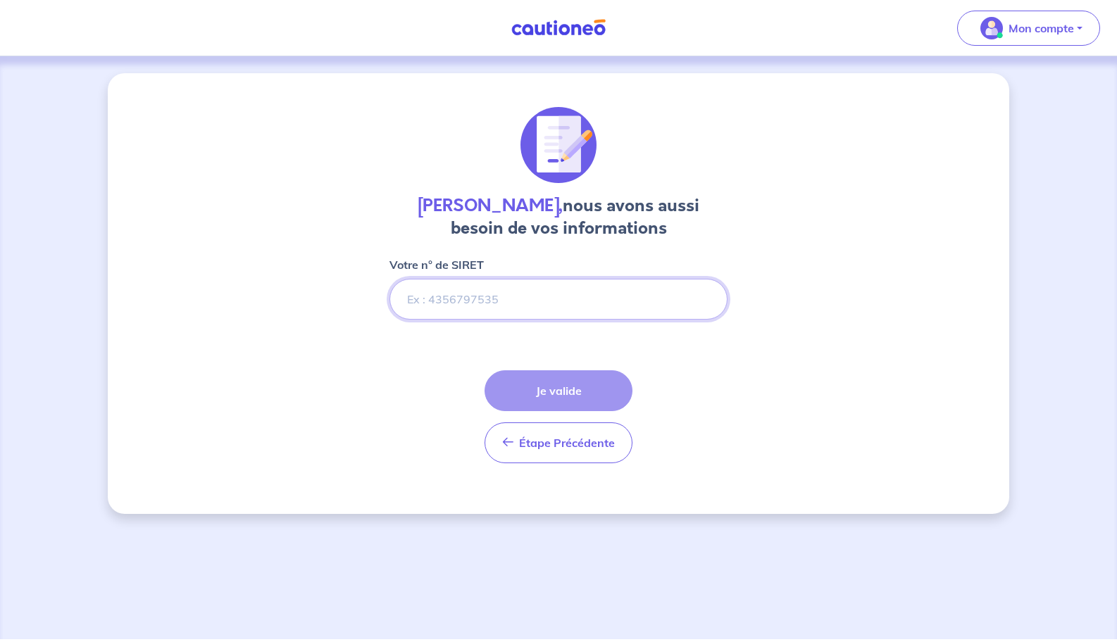
click at [496, 313] on input "Votre n° de SIRET" at bounding box center [559, 299] width 338 height 41
paste input "26260"
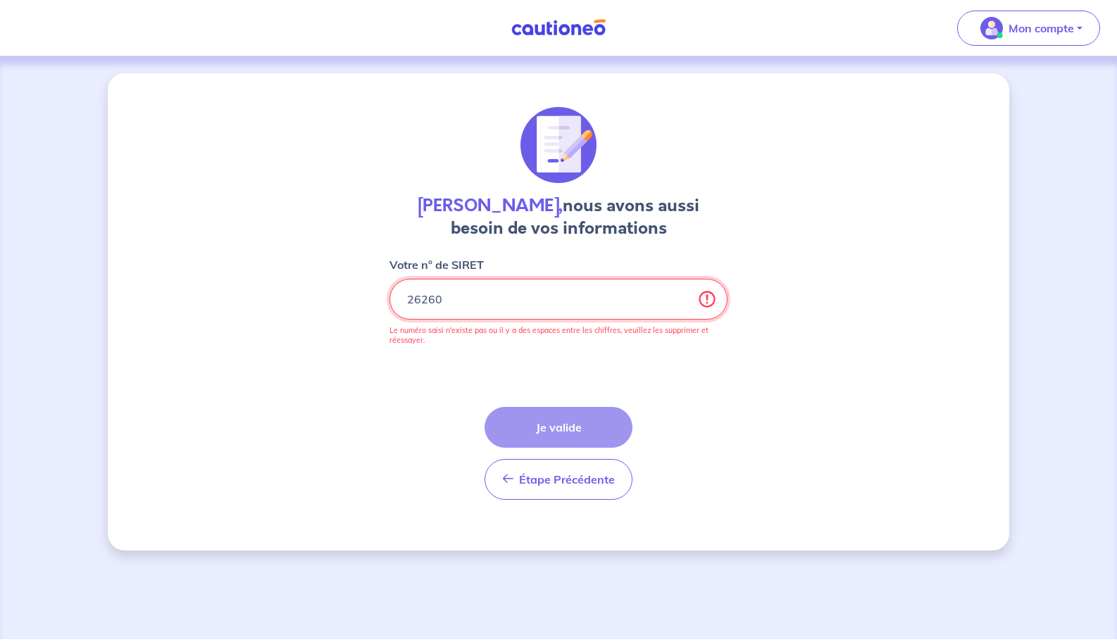
click at [475, 305] on input "Votre n° de SIRET" at bounding box center [559, 299] width 338 height 41
type input "2"
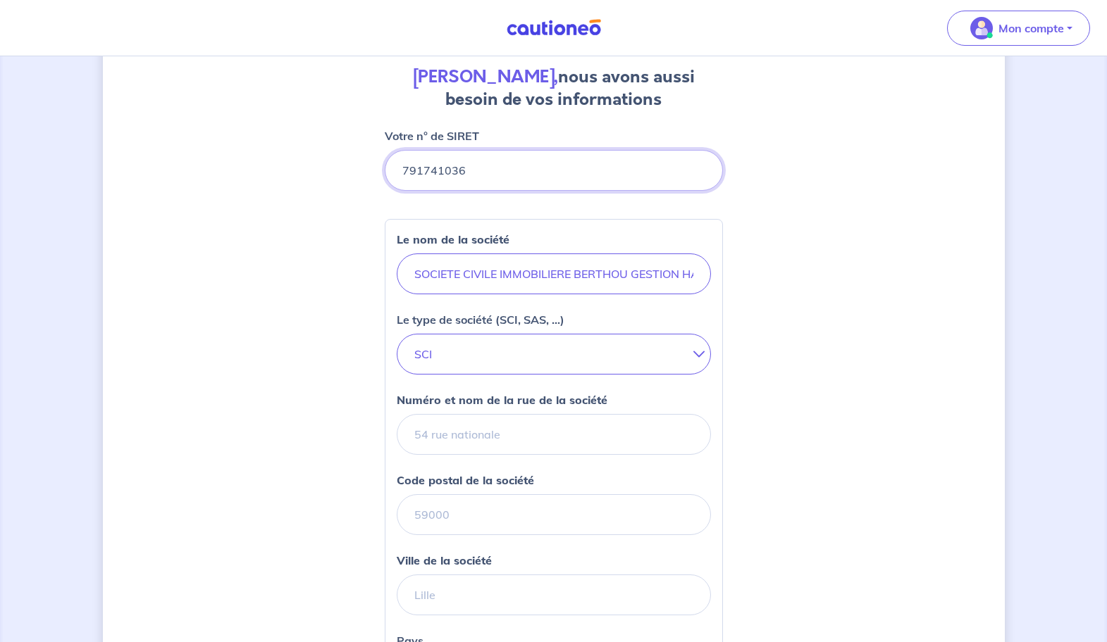
scroll to position [156, 0]
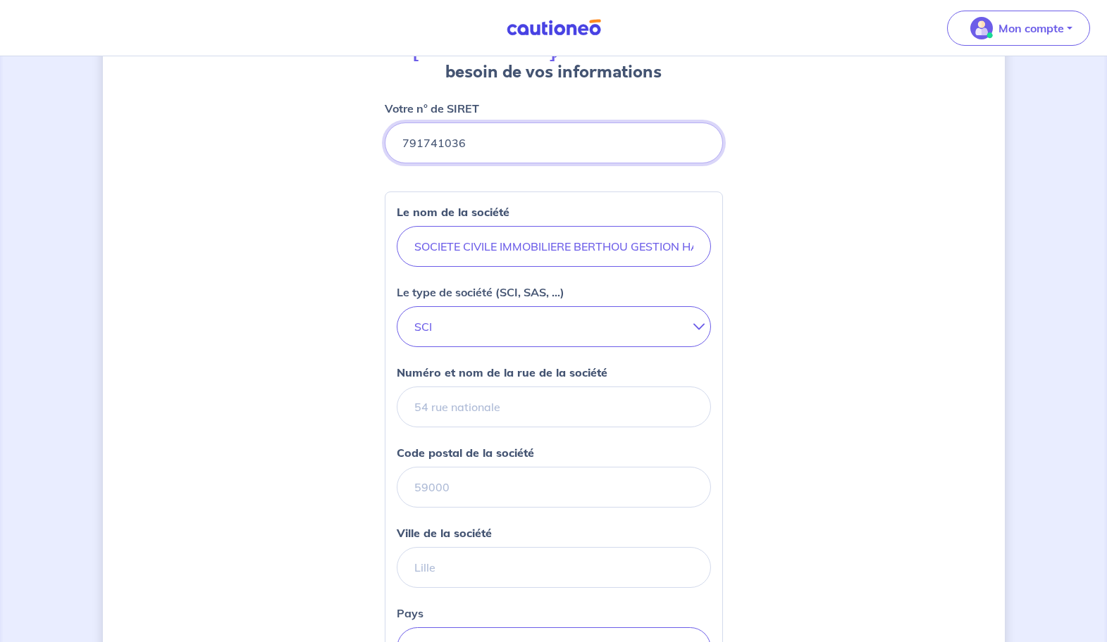
type input "791741036"
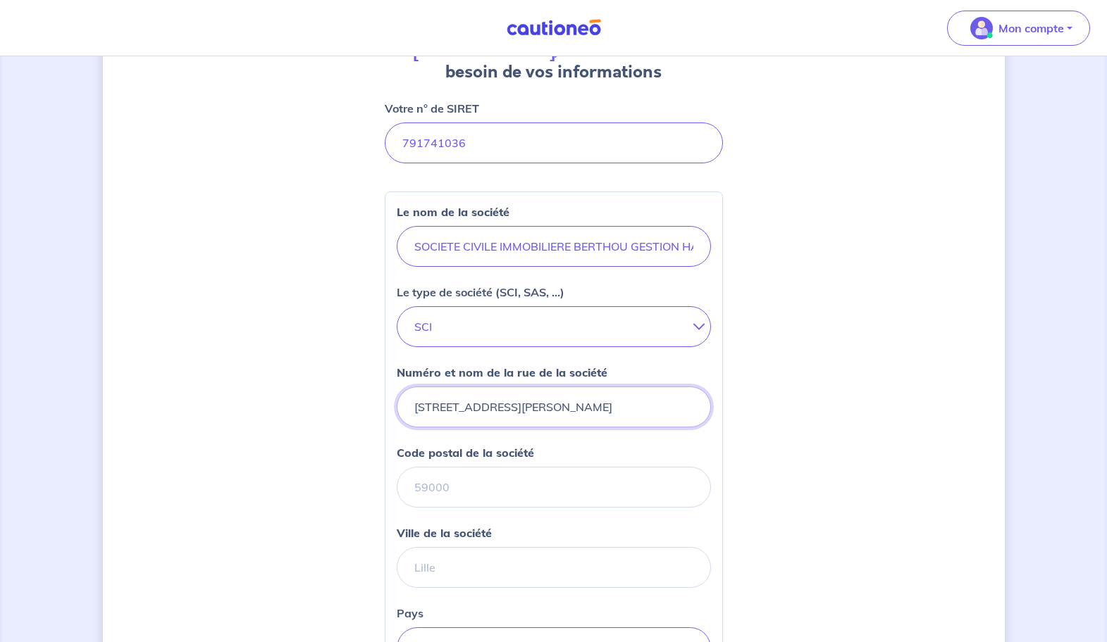
type input "1 RUE GEORGES FLAMENT"
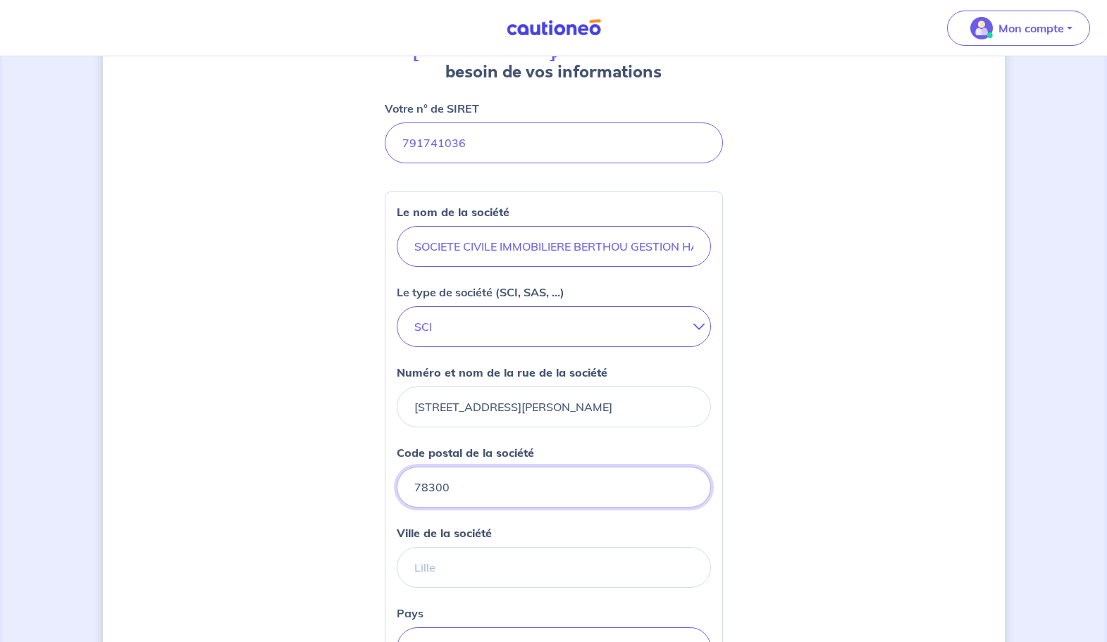
type input "78300"
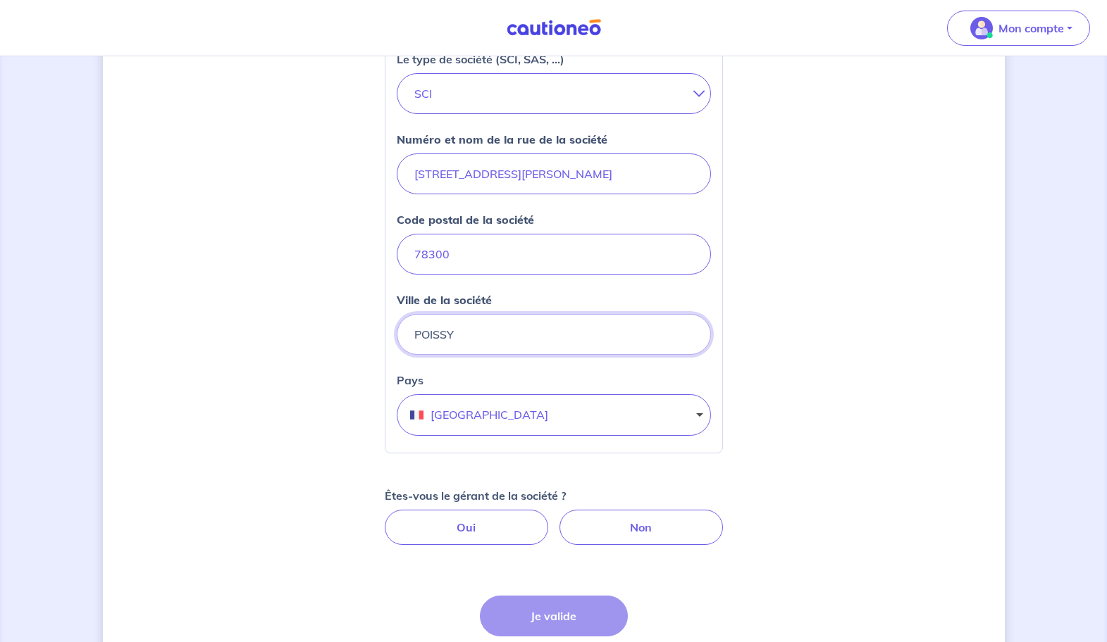
scroll to position [504, 0]
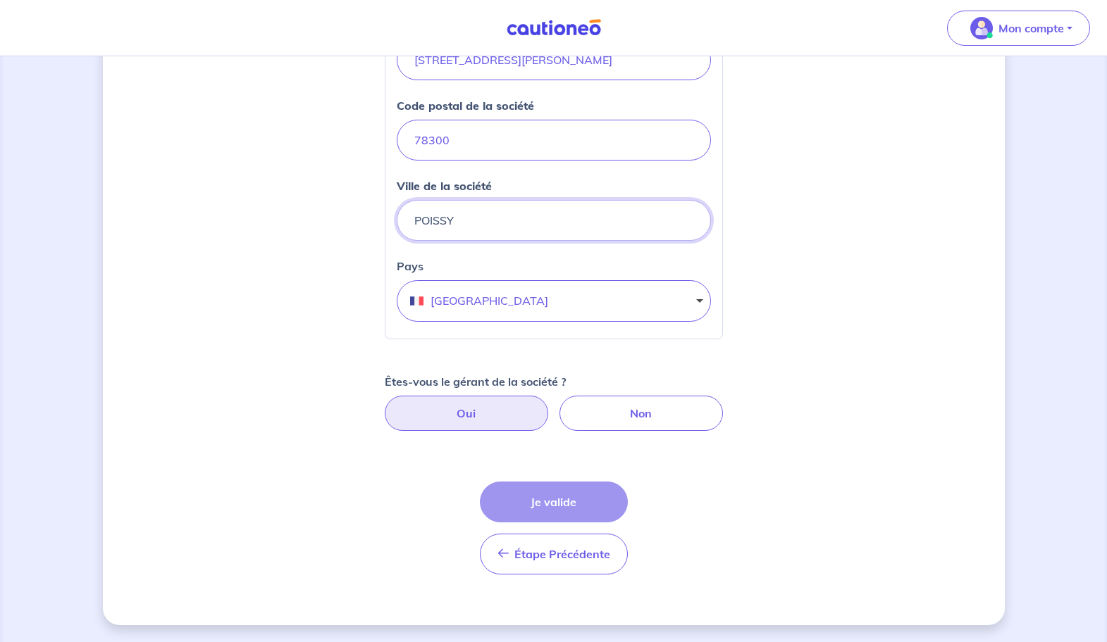
type input "POISSY"
click at [475, 420] on label "Oui" at bounding box center [466, 413] width 163 height 35
click at [549, 405] on input "Oui" at bounding box center [553, 400] width 9 height 9
radio input "true"
select select "FR"
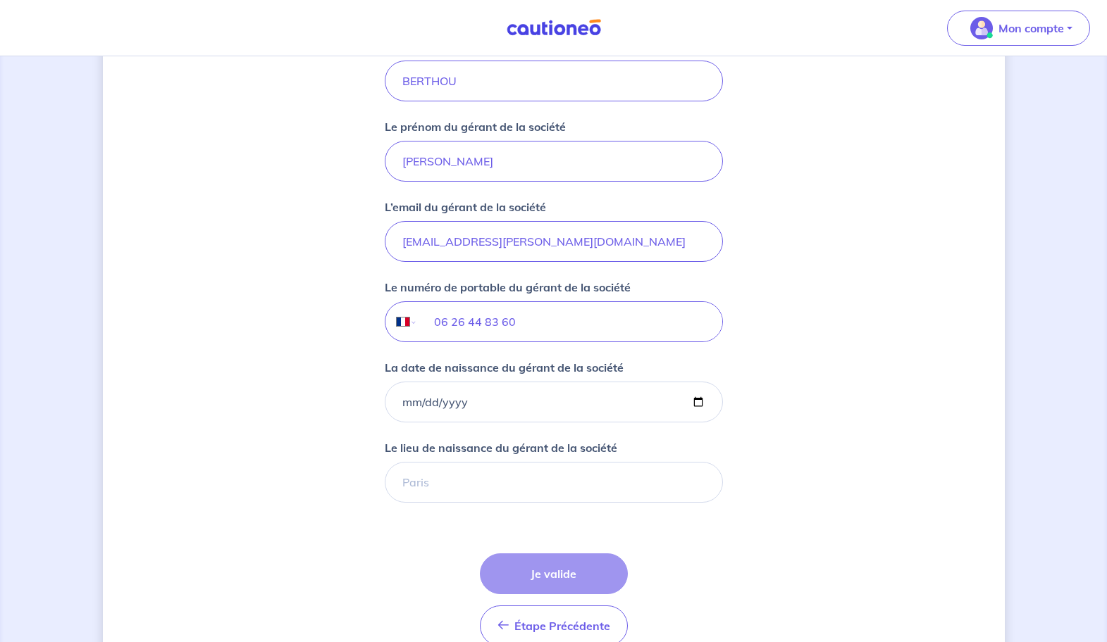
scroll to position [1060, 0]
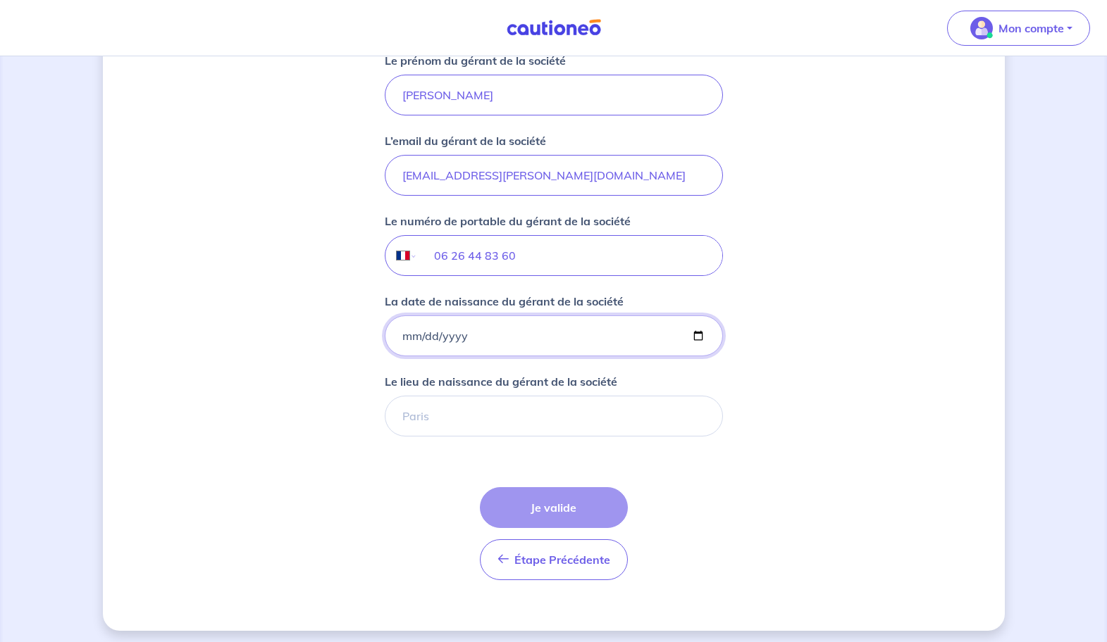
click at [479, 328] on input "La date de naissance du gérant de la société" at bounding box center [554, 336] width 338 height 41
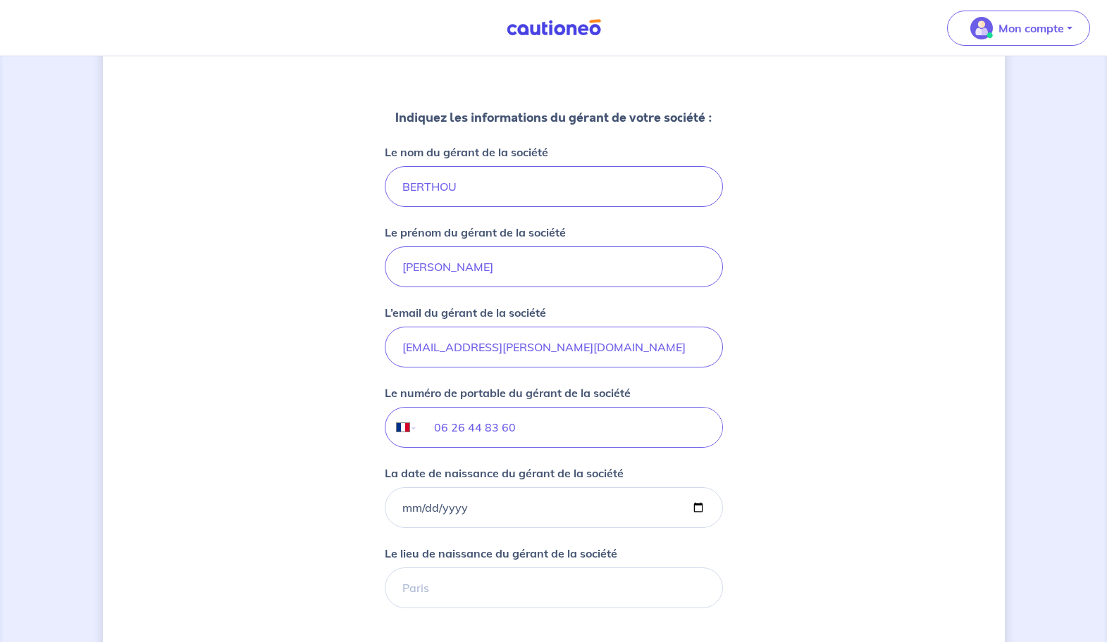
scroll to position [907, 0]
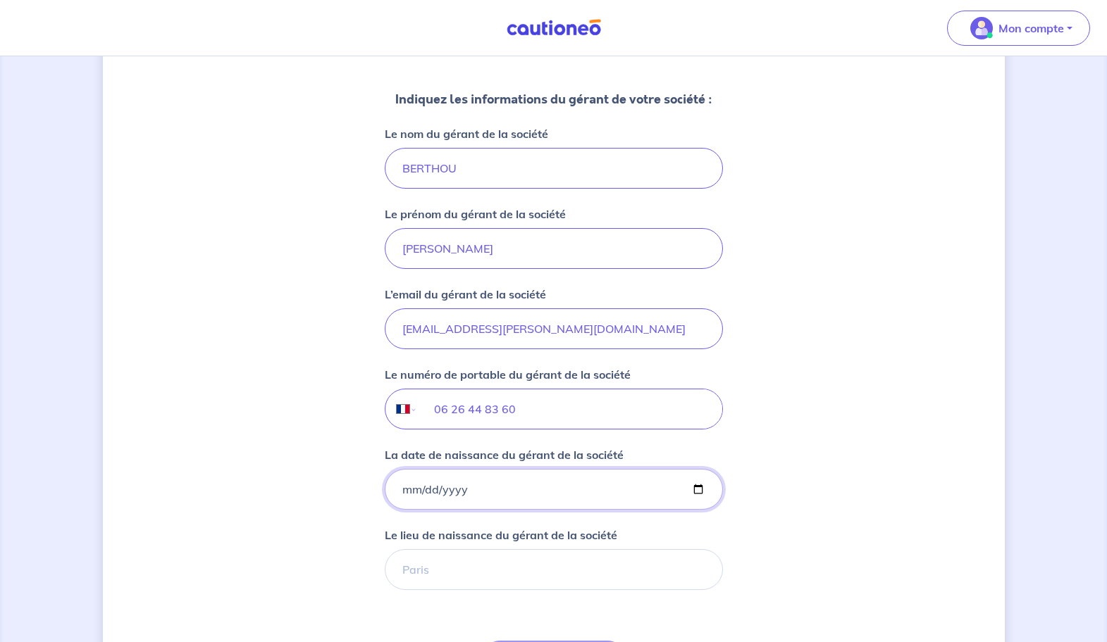
click at [437, 485] on input "La date de naissance du gérant de la société" at bounding box center [554, 489] width 338 height 41
click at [462, 493] on input "La date de naissance du gérant de la société" at bounding box center [554, 489] width 338 height 41
type input "1981-06-05"
click at [647, 505] on input "1981-06-05" at bounding box center [554, 489] width 338 height 41
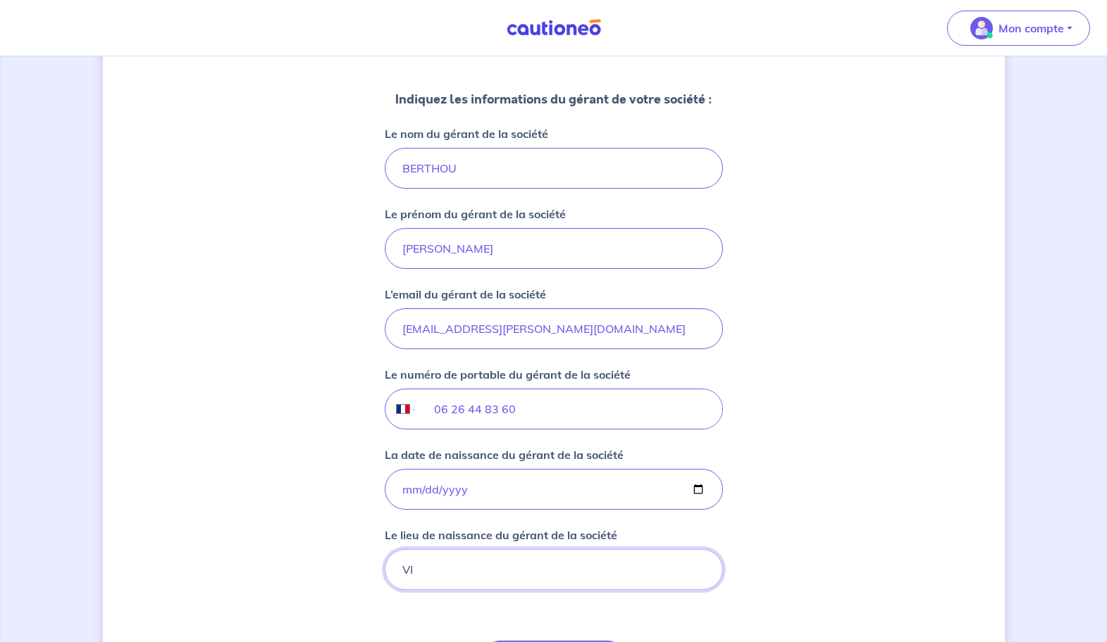
type input "V"
type input "LAOS"
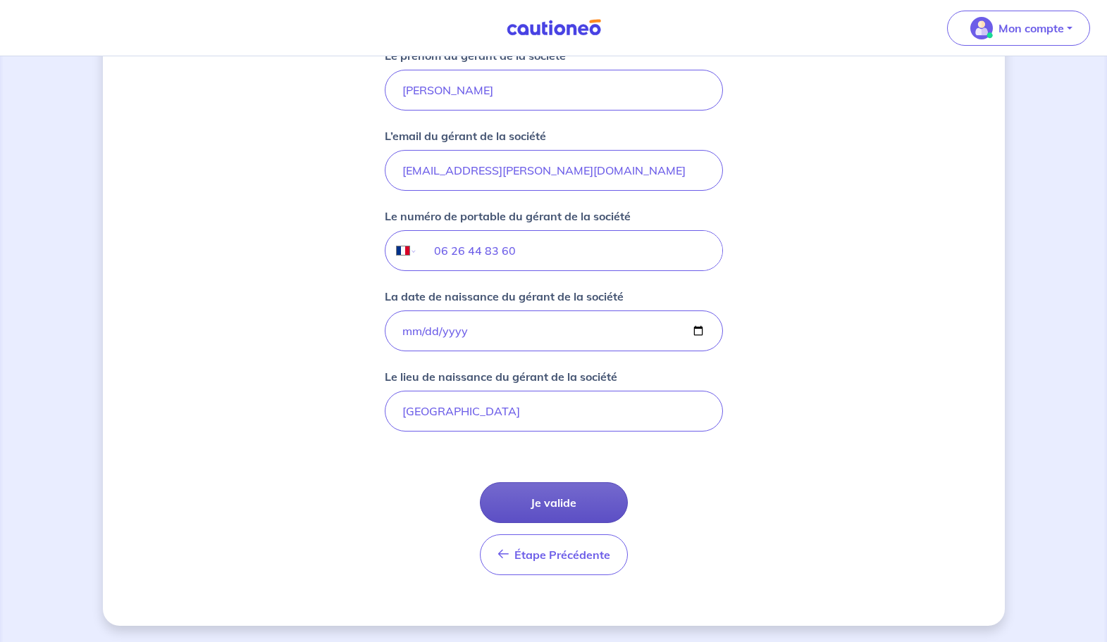
click at [537, 498] on button "Je valide" at bounding box center [554, 503] width 148 height 41
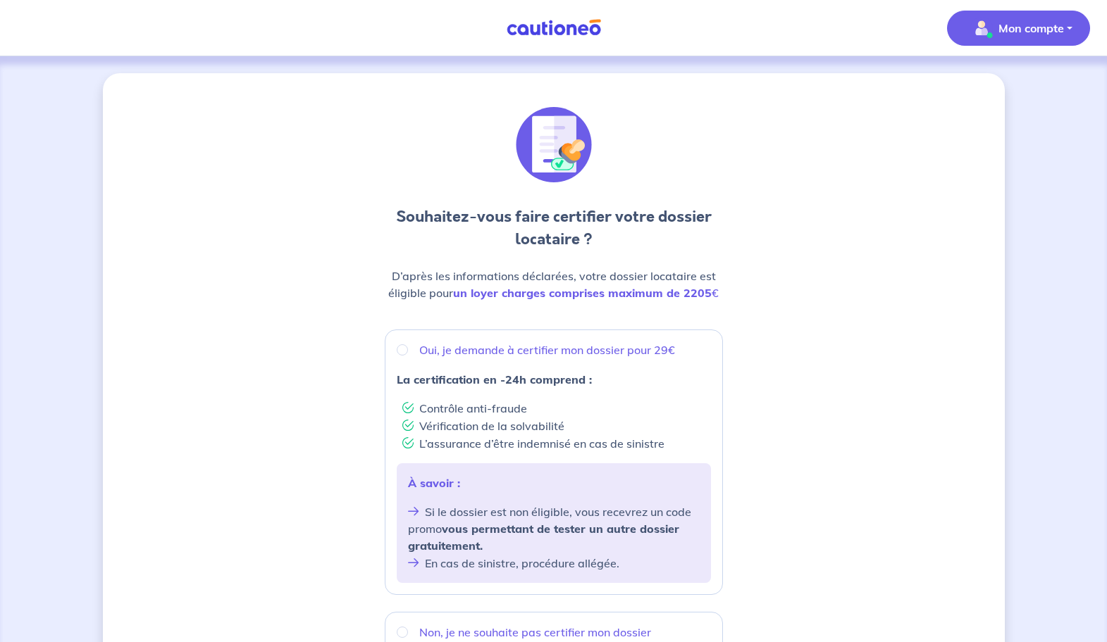
click at [1019, 28] on p "Mon compte" at bounding box center [1031, 28] width 66 height 17
click at [996, 85] on link "Mes informations" at bounding box center [1003, 87] width 113 height 23
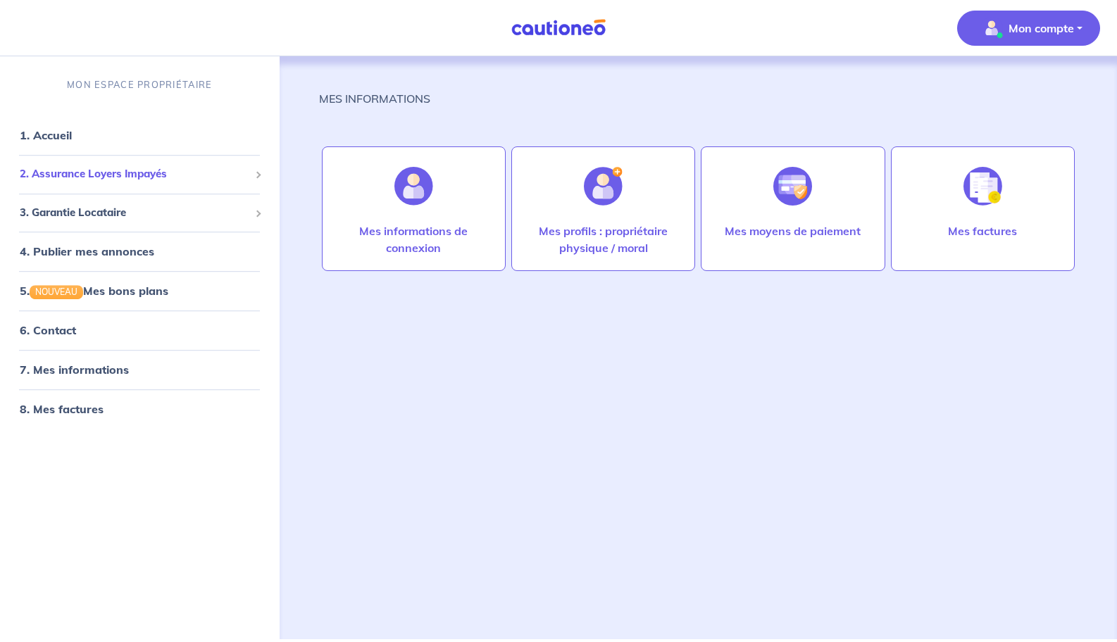
click at [135, 180] on span "2. Assurance Loyers Impayés" at bounding box center [135, 174] width 230 height 16
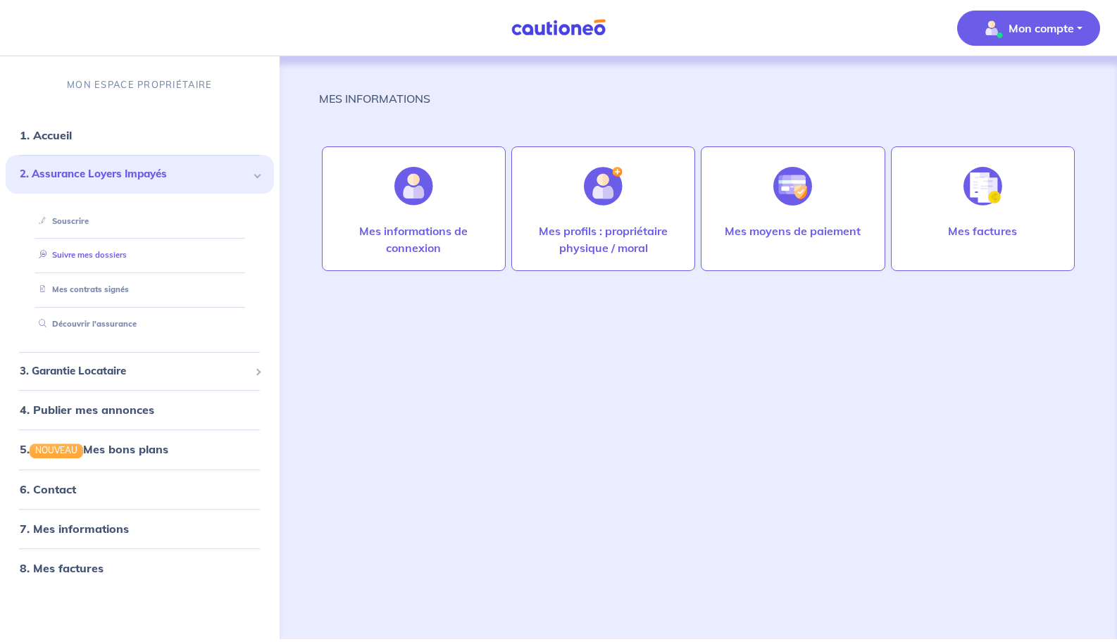
drag, startPoint x: 74, startPoint y: 254, endPoint x: 89, endPoint y: 258, distance: 15.2
click at [74, 254] on link "Suivre mes dossiers" at bounding box center [80, 256] width 94 height 10
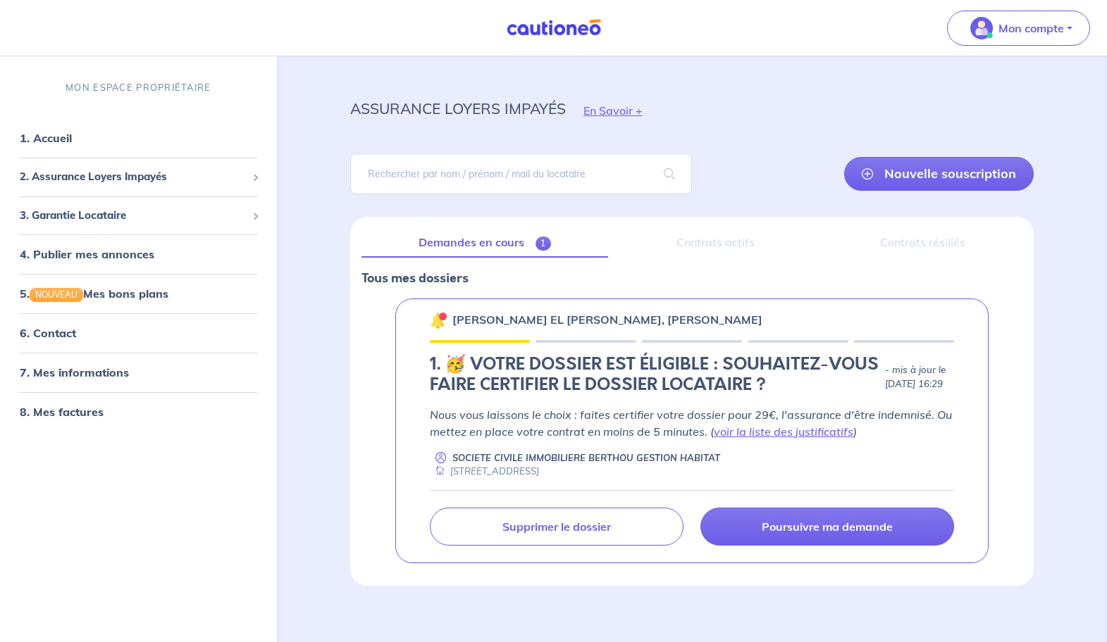
scroll to position [14, 0]
